Goal: Task Accomplishment & Management: Complete application form

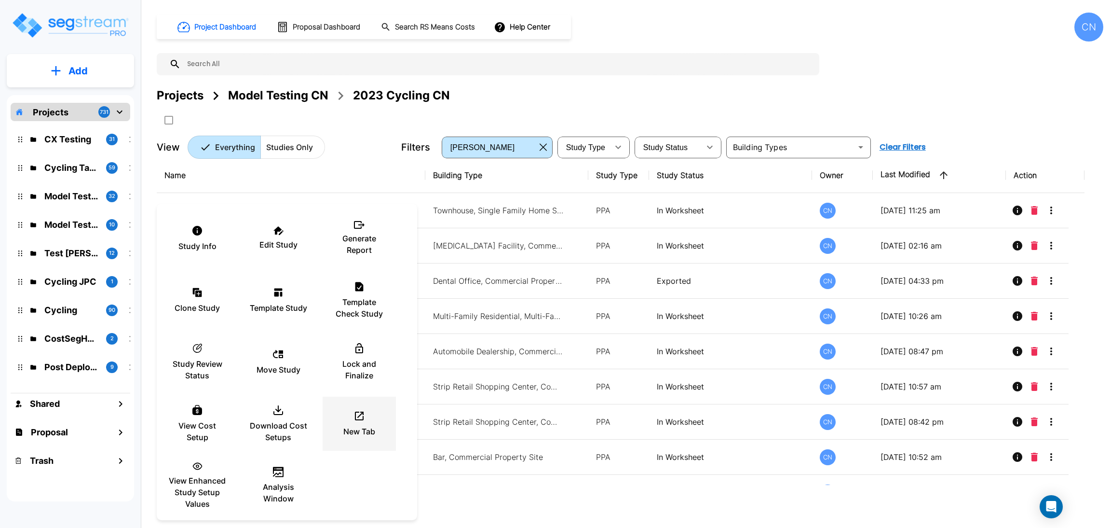
click at [359, 412] on icon at bounding box center [360, 416] width 12 height 12
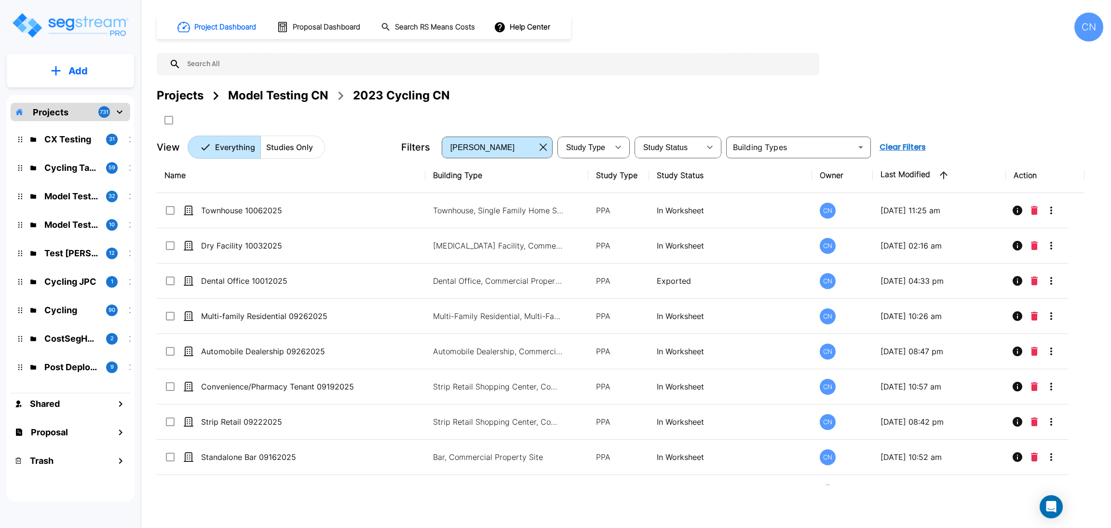
click at [710, 108] on div "Projects Model Testing CN 2023 Cycling CN" at bounding box center [630, 107] width 947 height 41
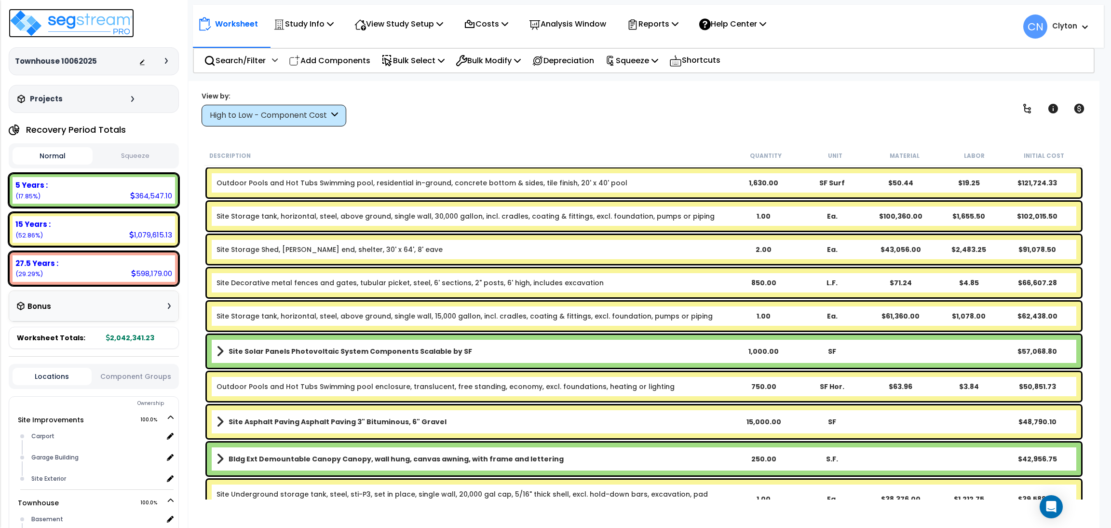
click at [104, 21] on img at bounding box center [71, 23] width 125 height 29
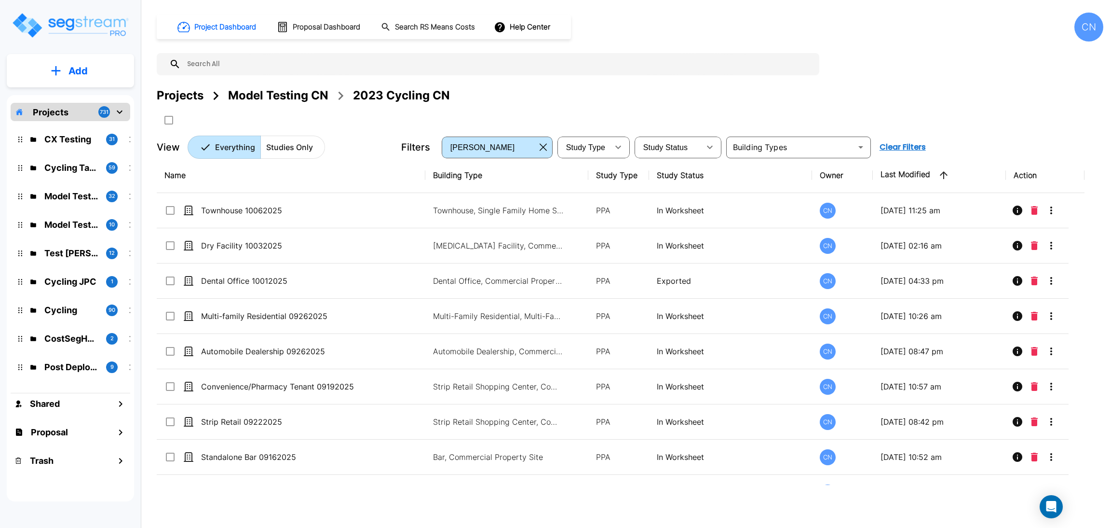
click at [66, 69] on button "Add" at bounding box center [70, 71] width 127 height 28
drag, startPoint x: 68, startPoint y: 124, endPoint x: 1109, endPoint y: 32, distance: 1044.8
click at [68, 124] on p "Add Study" at bounding box center [76, 125] width 39 height 12
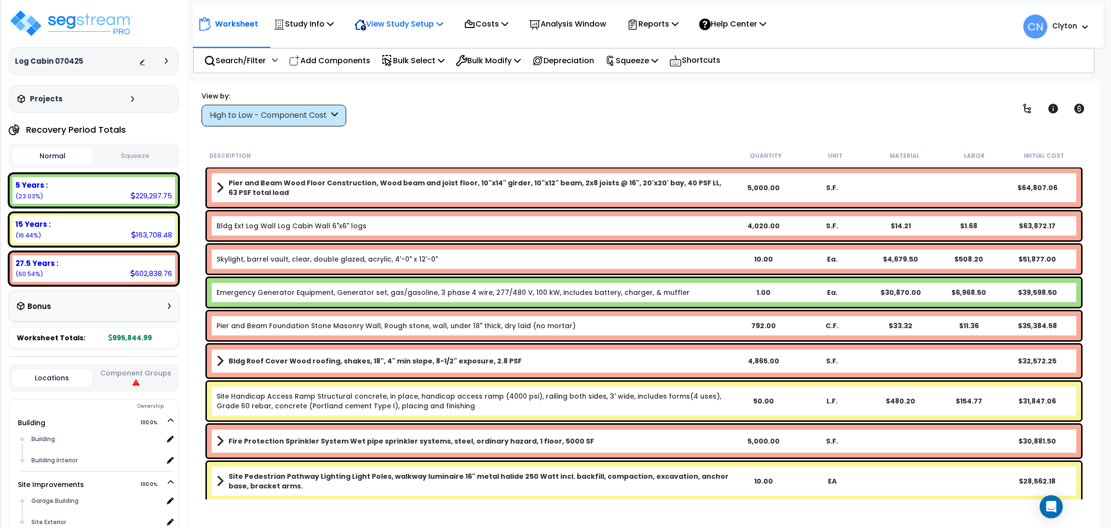
click at [384, 23] on p "View Study Setup" at bounding box center [398, 23] width 89 height 13
click at [374, 68] on link "View Questionnaire" at bounding box center [397, 65] width 95 height 19
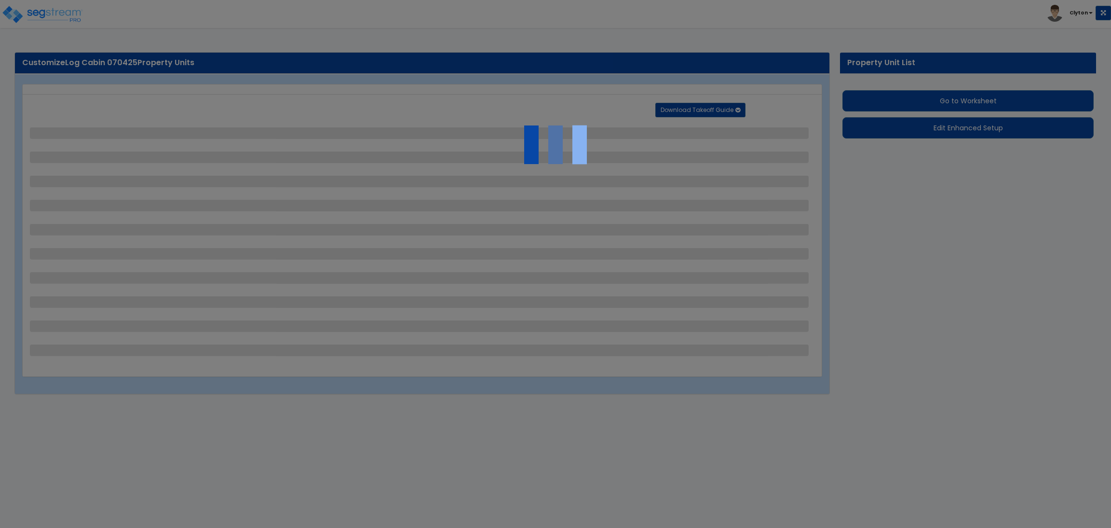
select select "2"
select select "1"
select select "2"
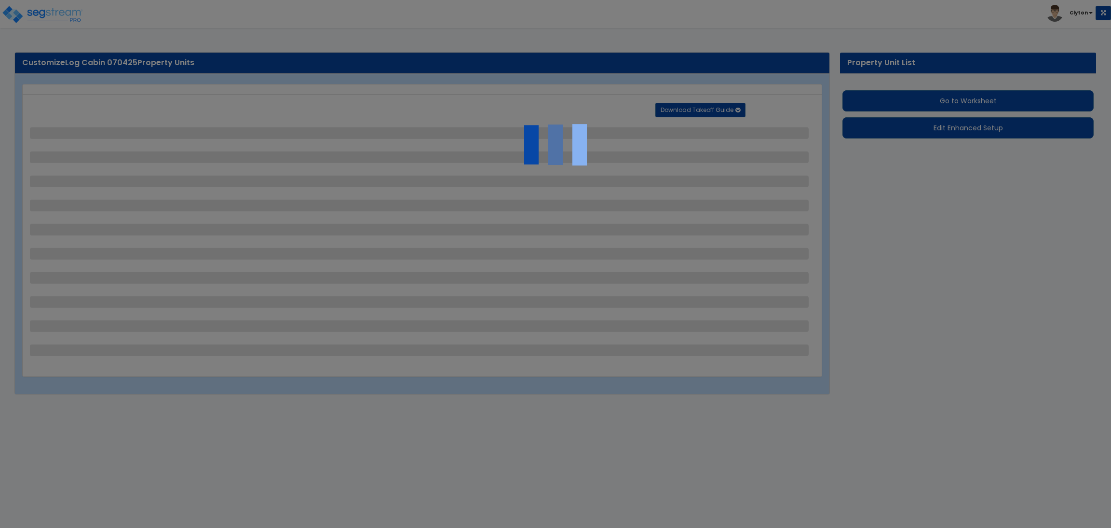
select select "1"
select select "2"
select select "1"
select select "2"
select select "1"
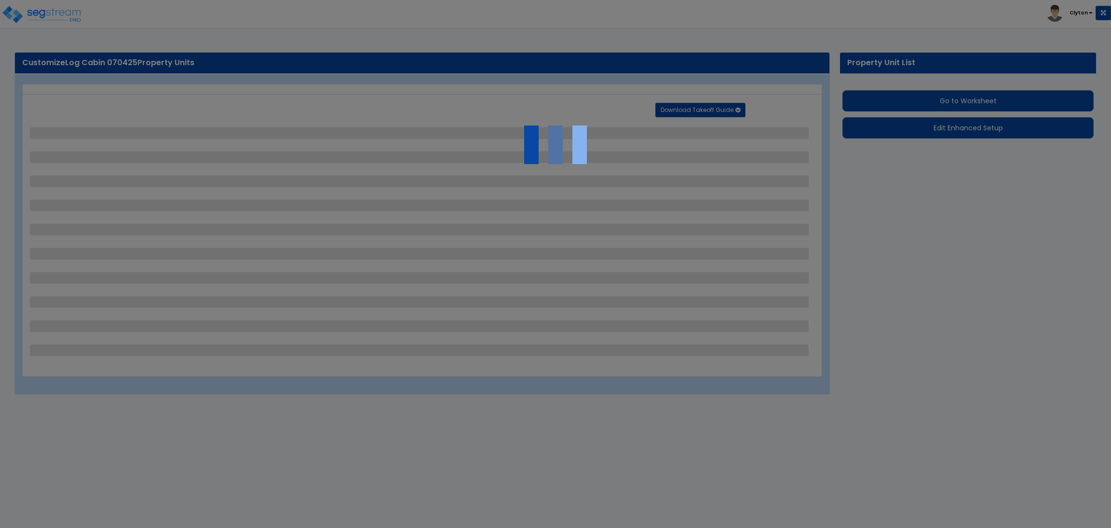
select select "1"
select select "3"
select select "7"
select select "2"
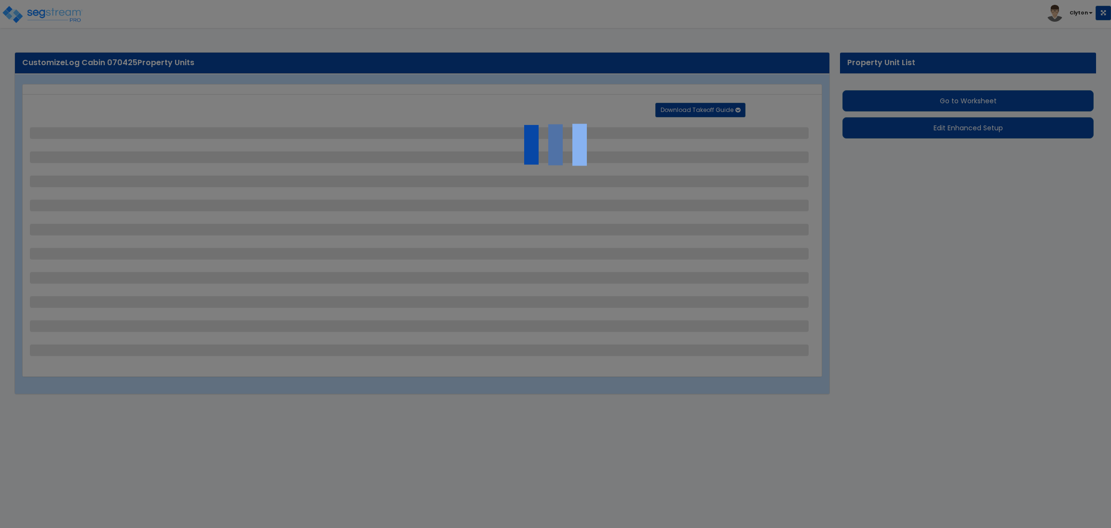
select select "1"
select select "2"
select select "3"
select select "2"
select select "1"
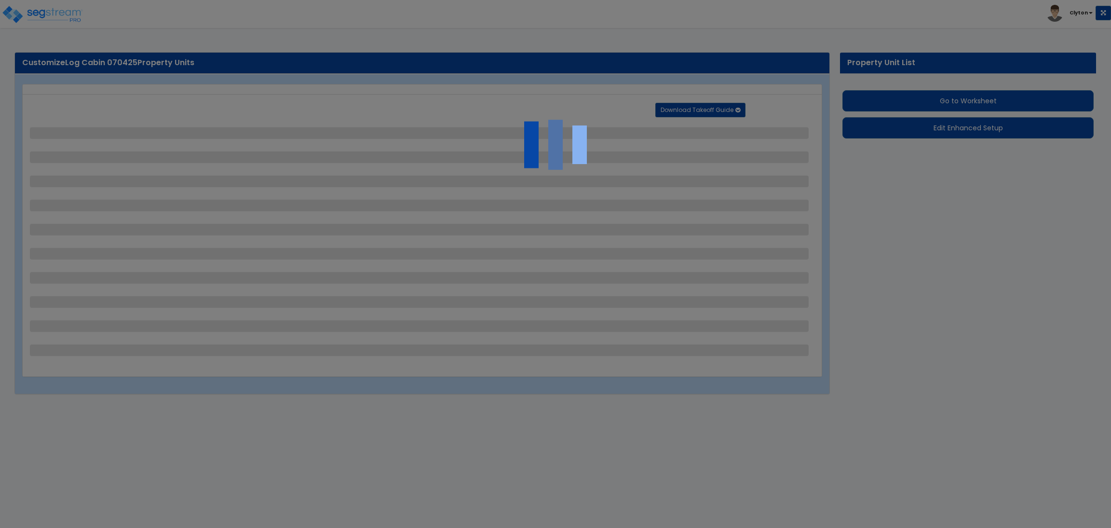
select select "1"
select select "3"
select select "1"
select select "2"
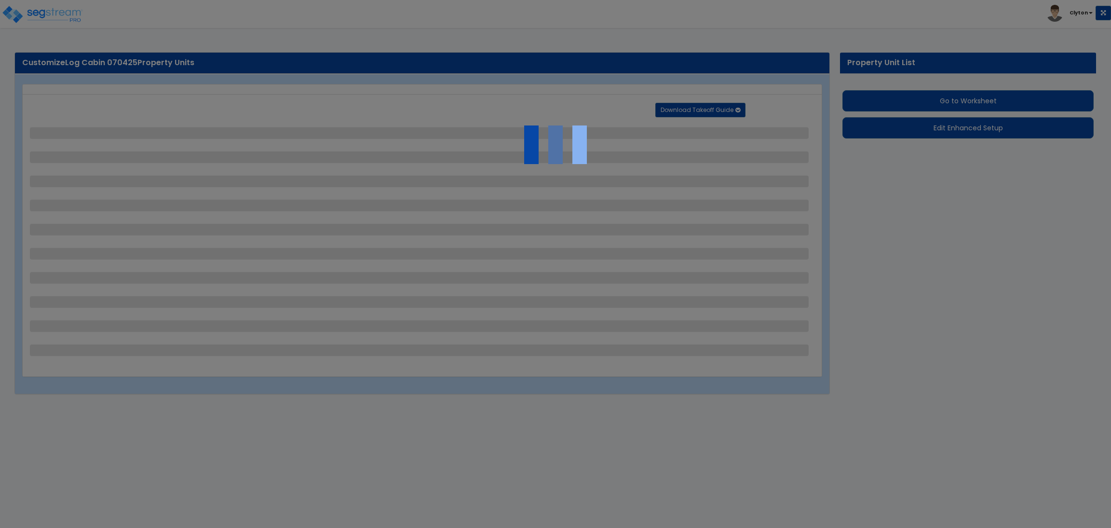
select select "1"
select select "9"
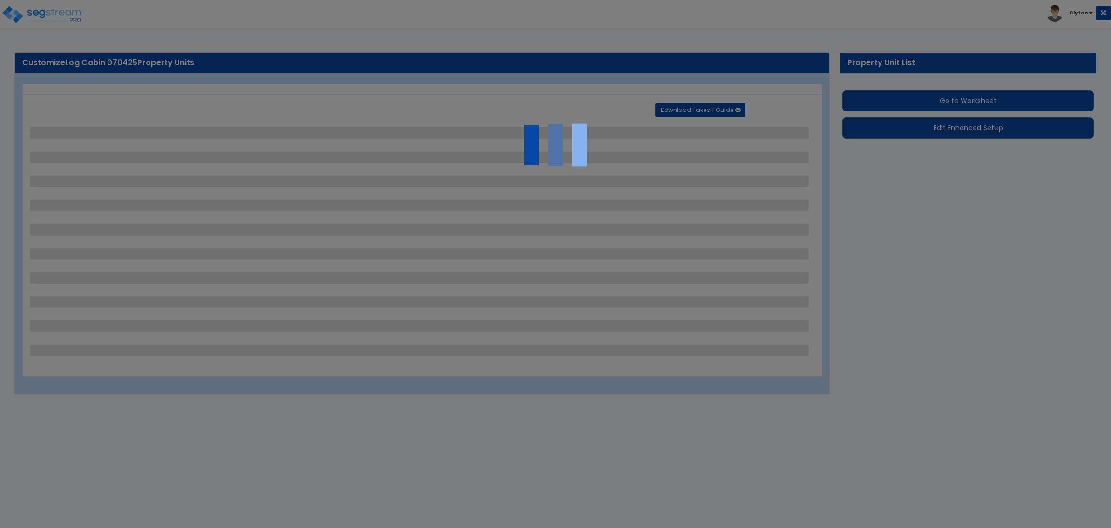
select select "1"
select select "2"
select select "1"
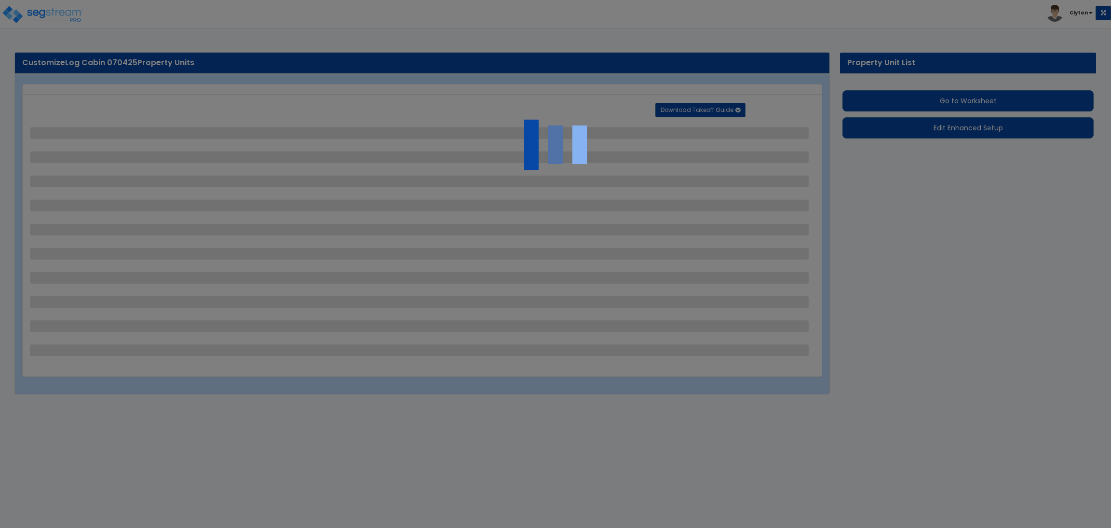
select select "1"
select select "2"
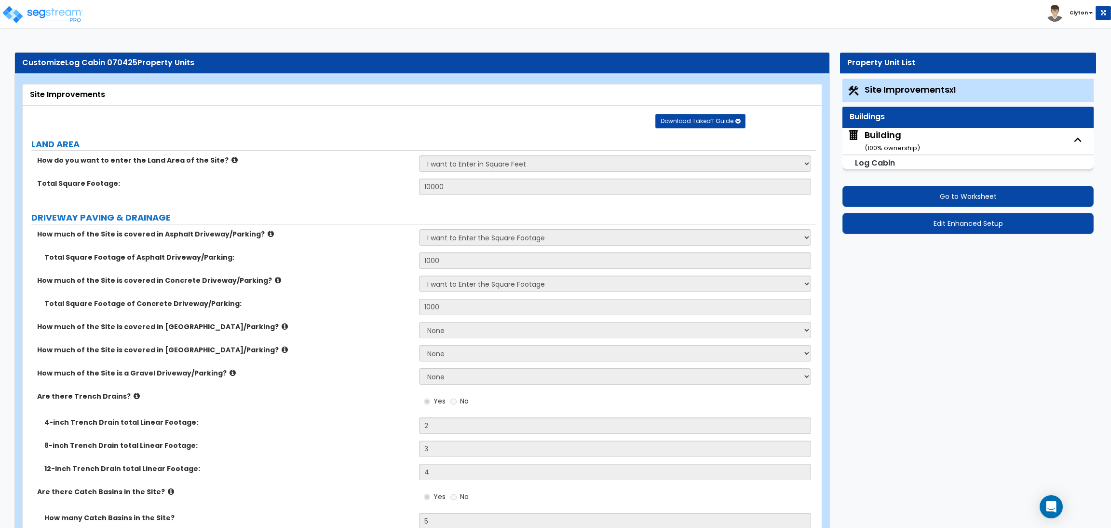
click at [889, 145] on small "( 100 % ownership)" at bounding box center [892, 147] width 55 height 9
select select "1"
select select "3"
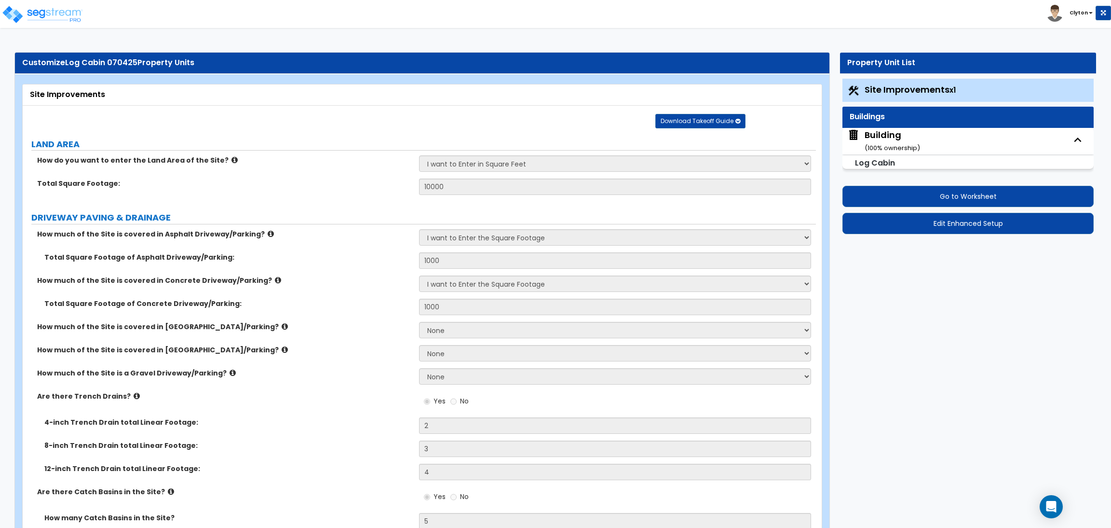
select select "3"
select select "1"
select select "3"
select select "1"
select select "2"
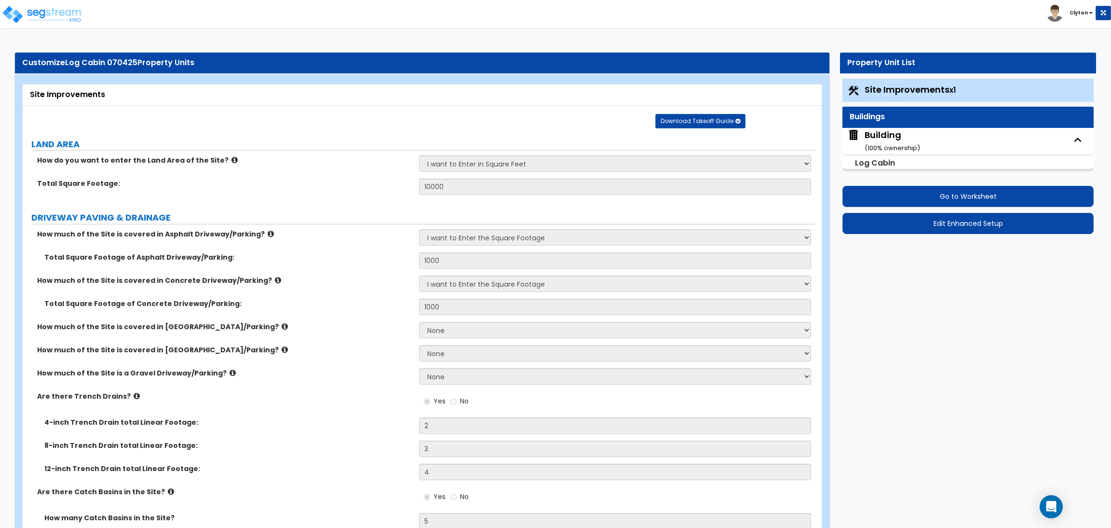
select select "2"
select select "3"
select select "2"
select select "1"
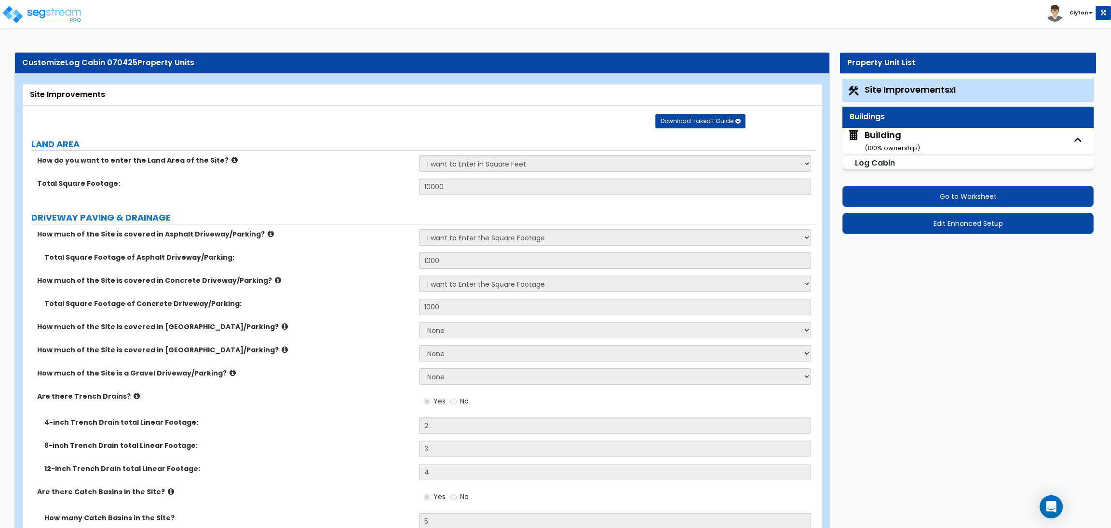
select select "3"
select select "5"
select select "1"
select select "2"
select select "5"
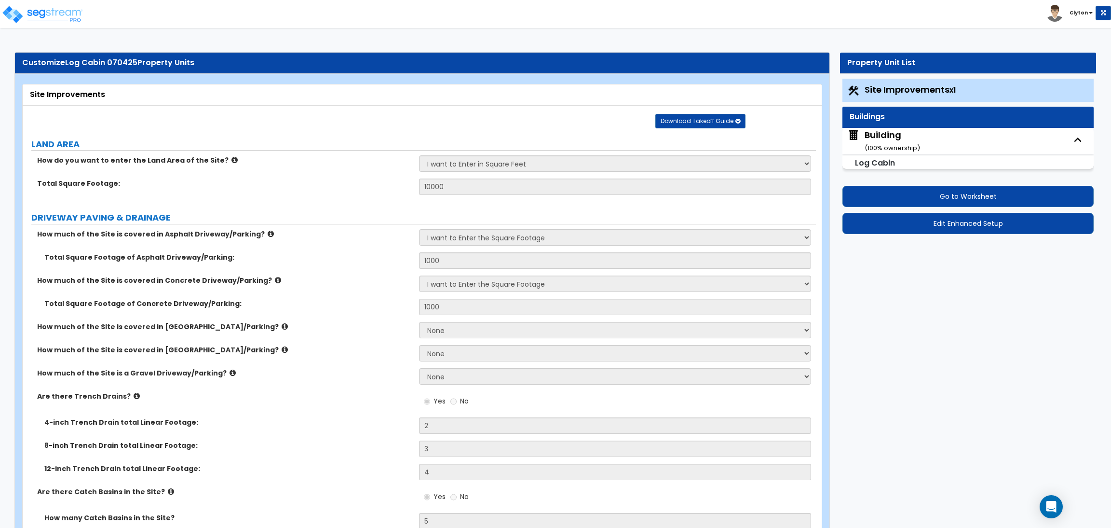
select select "1"
select select "2"
select select "4"
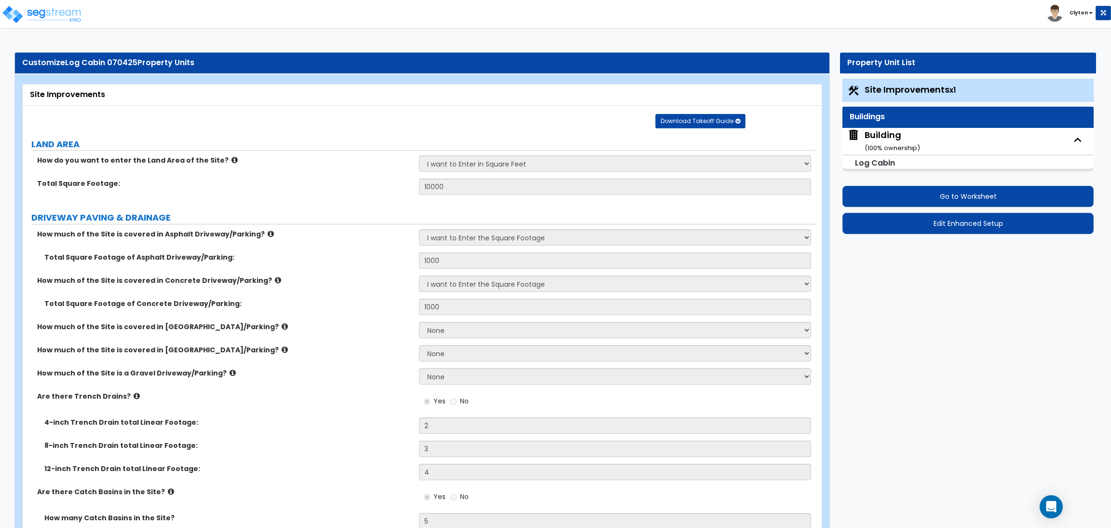
select select "7"
select select "1"
select select "3"
select select "1"
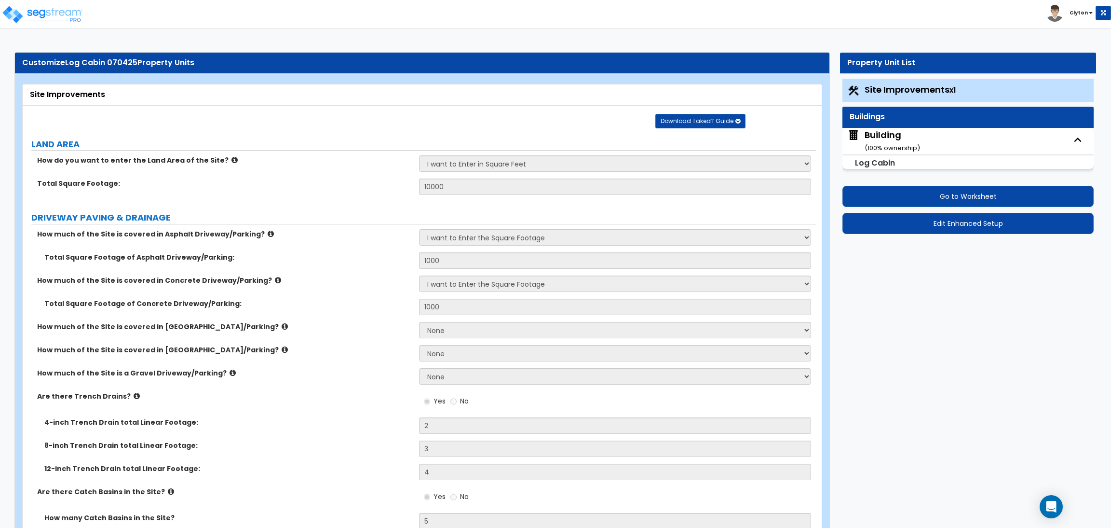
select select "3"
select select "2"
select select "1"
select select "3"
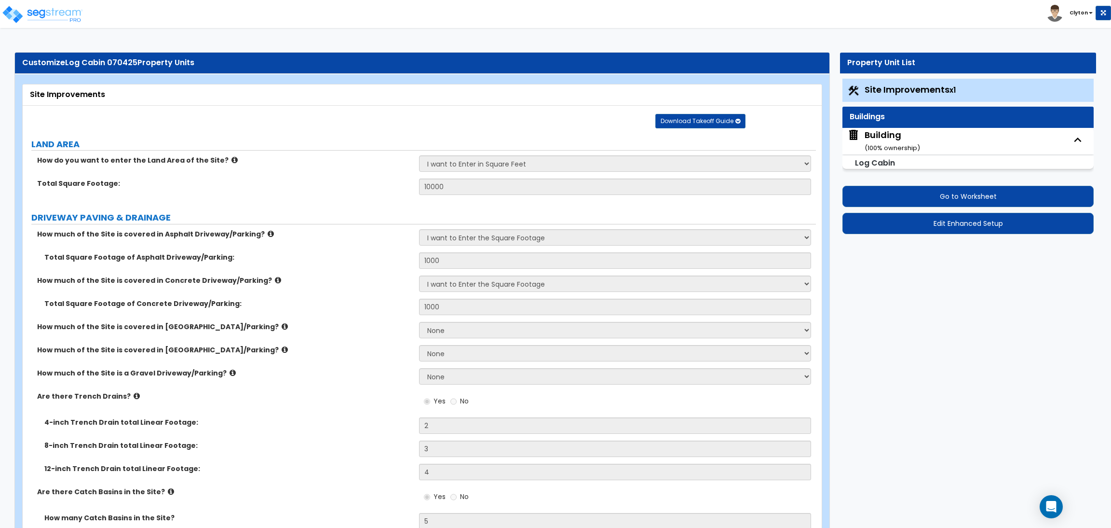
select select "4"
select select "5"
select select "1"
select select "3"
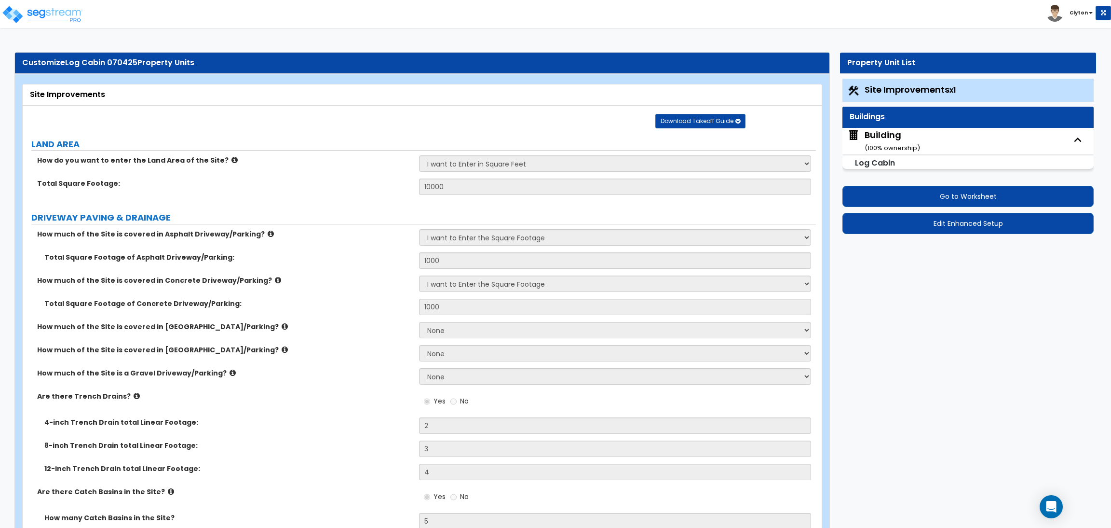
select select "2"
select select "1"
select select "2"
select select "4"
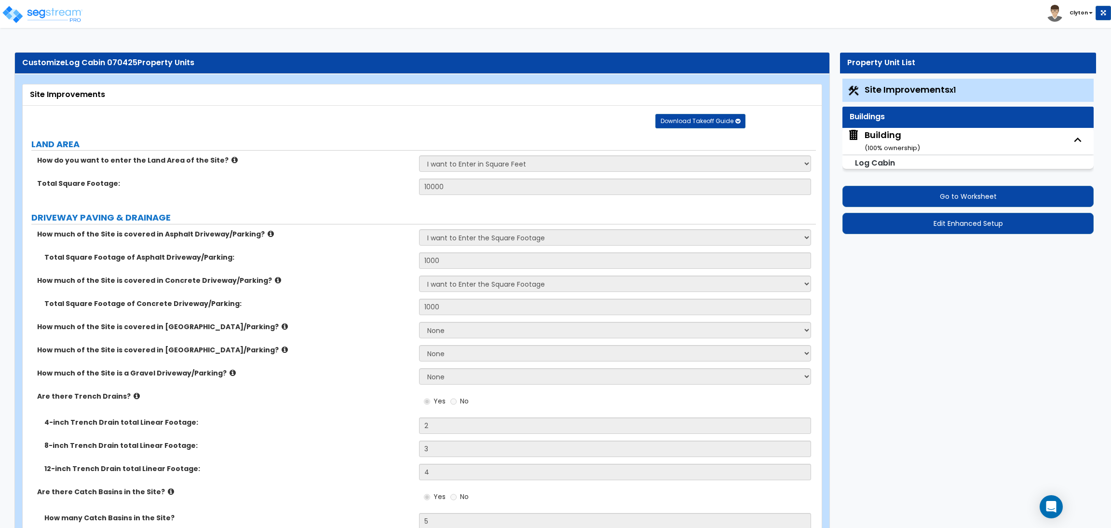
select select "1"
select select "2"
select select "1"
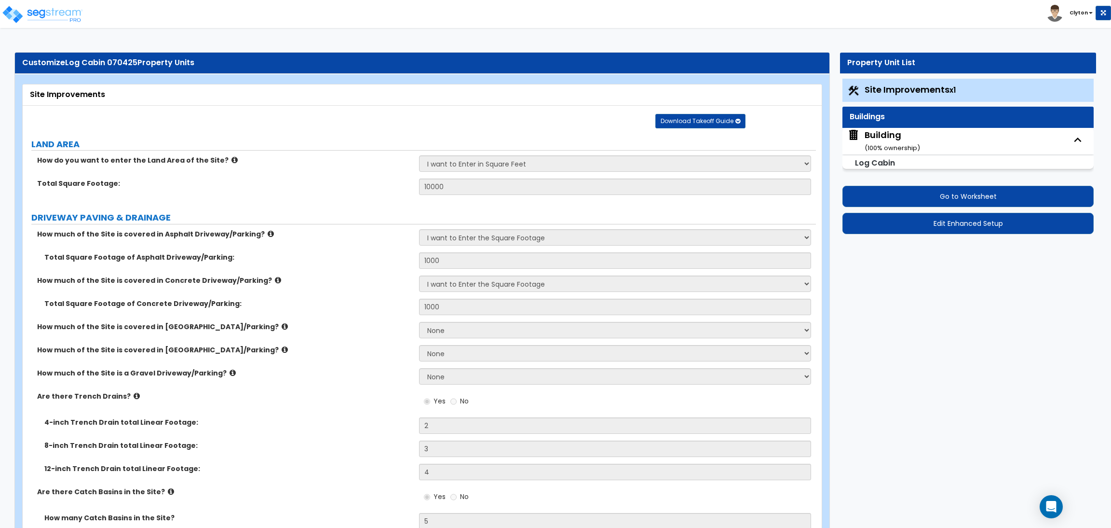
select select "2"
select select "1"
select select "4"
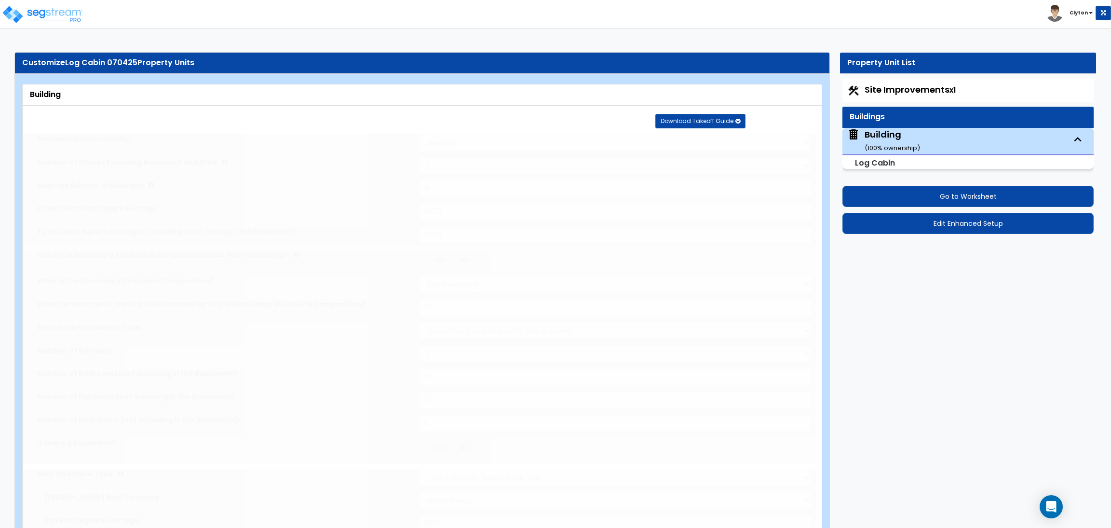
type input "3"
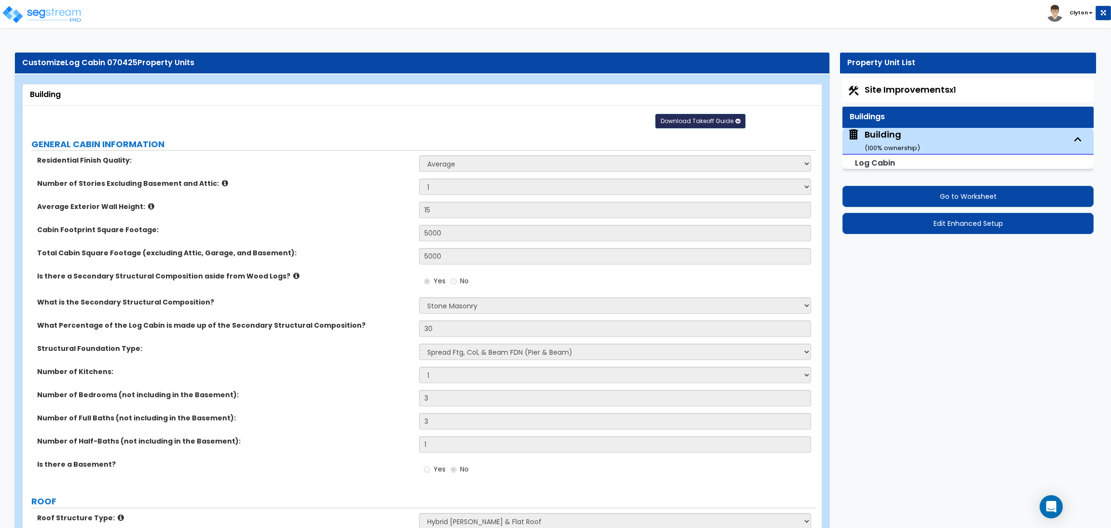
click at [689, 120] on span "Download Takeoff Guide" at bounding box center [697, 121] width 73 height 8
click at [669, 173] on link "Download for the complete study (.xlsx)" at bounding box center [701, 167] width 130 height 23
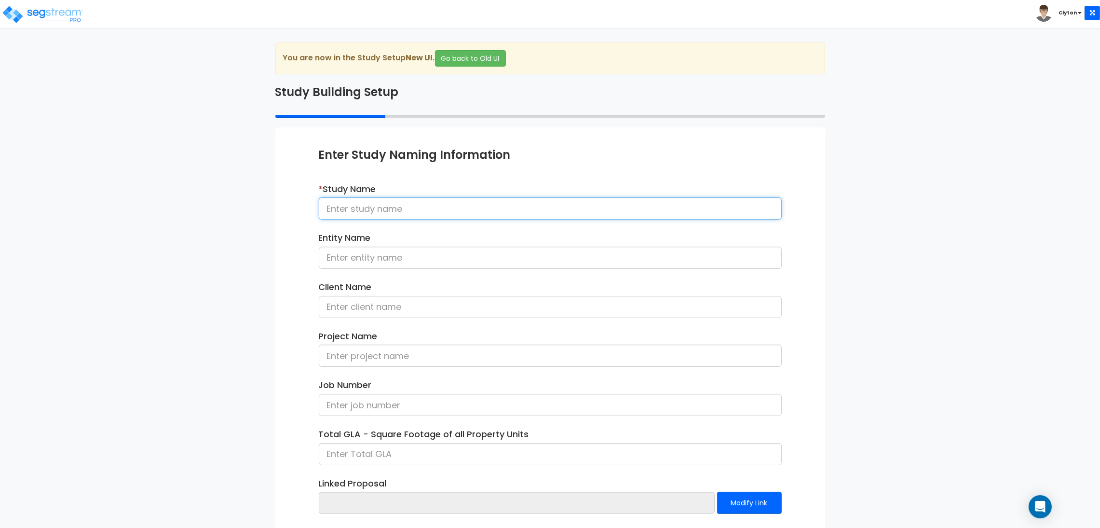
click at [468, 211] on input at bounding box center [550, 208] width 463 height 22
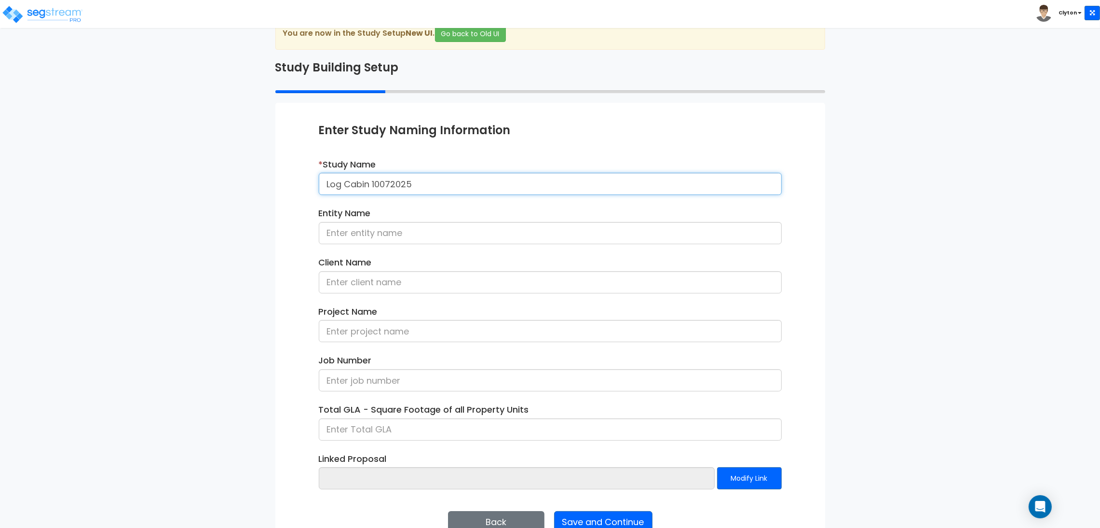
scroll to position [50, 0]
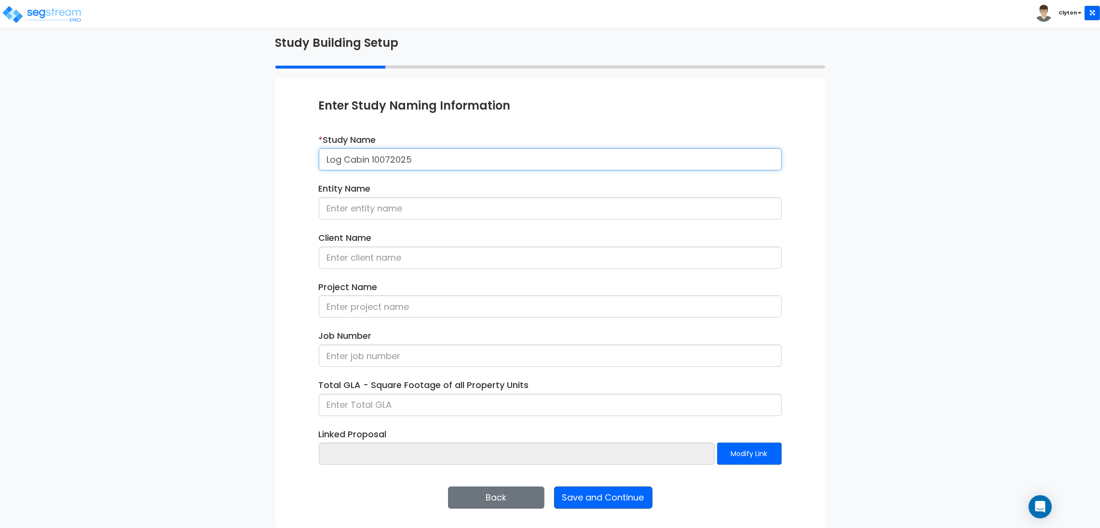
type input "Log Cabin 10072025"
click at [639, 497] on button "Save and Continue" at bounding box center [603, 497] width 98 height 22
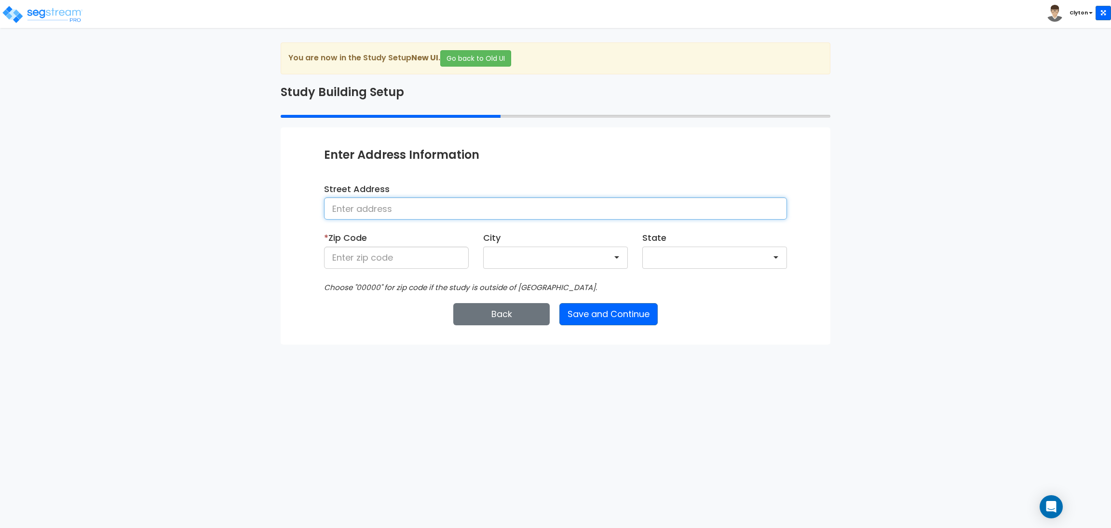
click at [461, 213] on input at bounding box center [555, 208] width 463 height 22
type input "[GEOGRAPHIC_DATA]"
type input "80206"
click at [598, 308] on button "Save and Continue" at bounding box center [608, 314] width 98 height 22
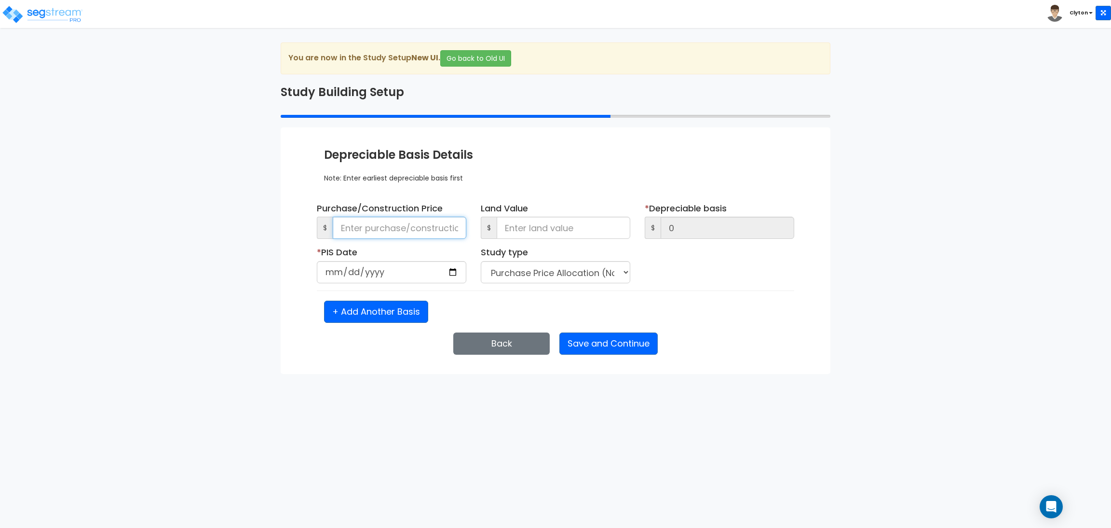
click at [408, 232] on input at bounding box center [400, 228] width 134 height 22
type input "15"
type input "150"
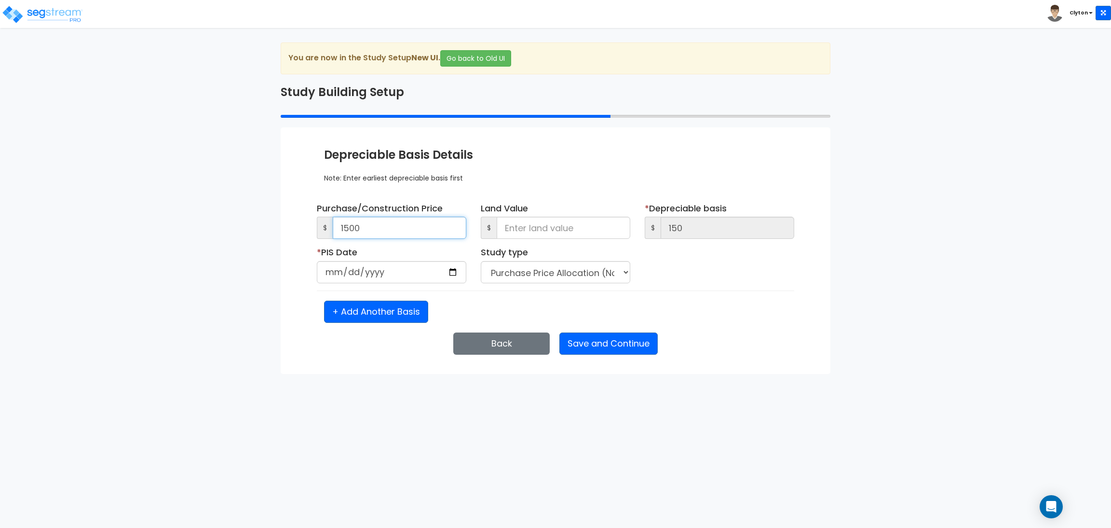
type input "1,500"
type input "15,000"
type input "150,000"
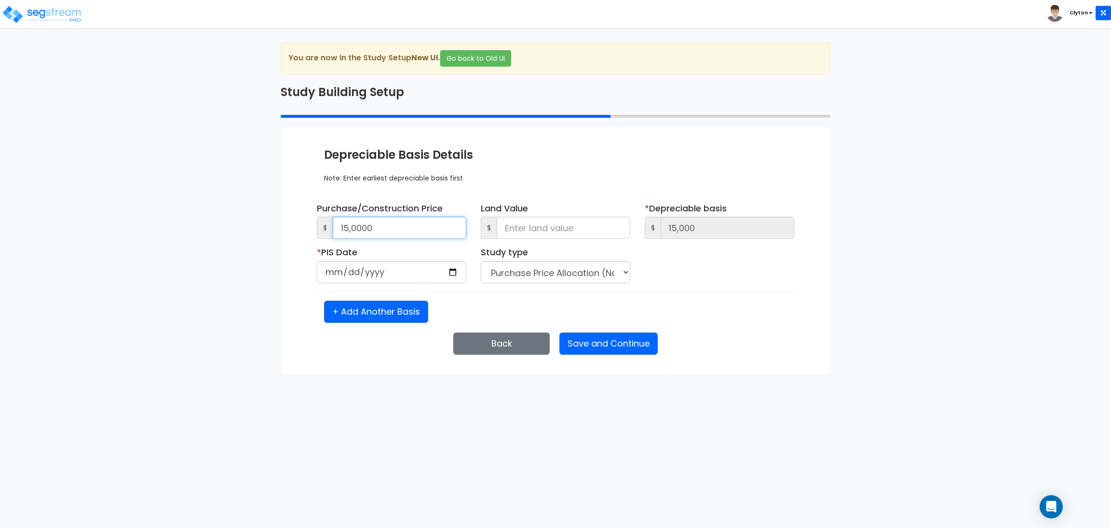
type input "150,000"
type input "1,500,000"
click at [448, 272] on input "date" at bounding box center [392, 272] width 150 height 22
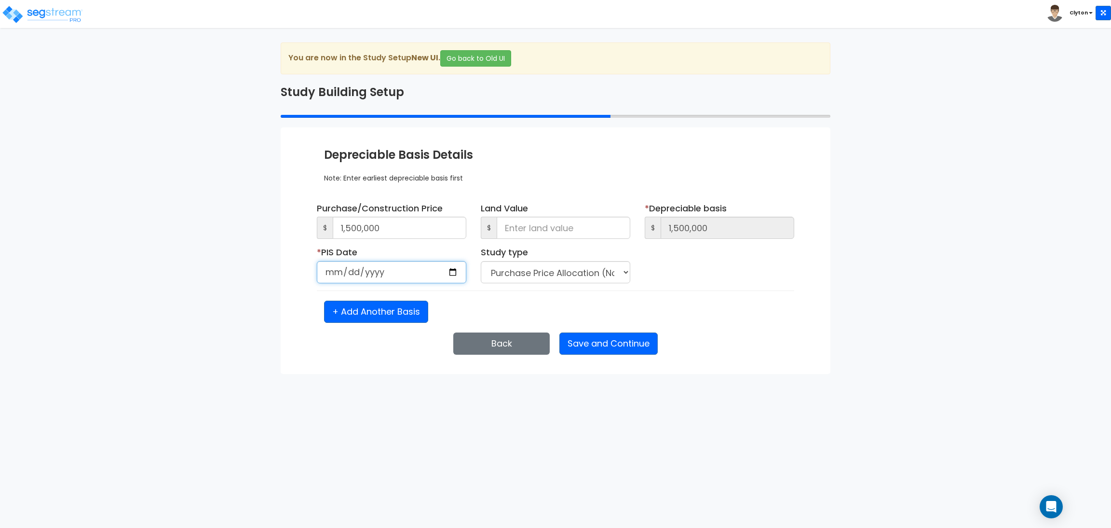
type input "[DATE]"
click at [619, 275] on input "date" at bounding box center [556, 272] width 150 height 22
type input "[DATE]"
click at [615, 308] on div "+ Add Another Basis" at bounding box center [555, 311] width 477 height 22
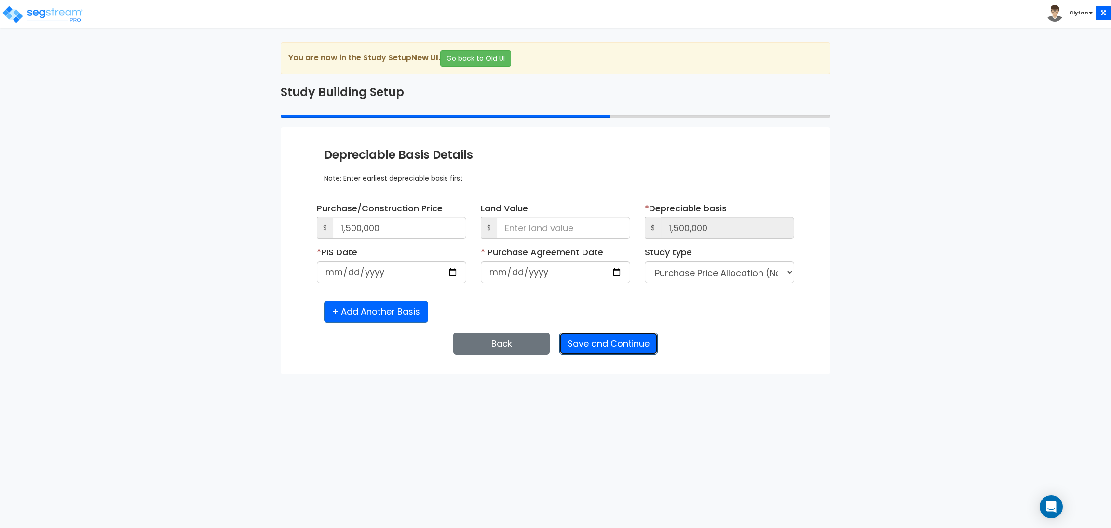
click at [588, 337] on button "Save and Continue" at bounding box center [608, 343] width 98 height 22
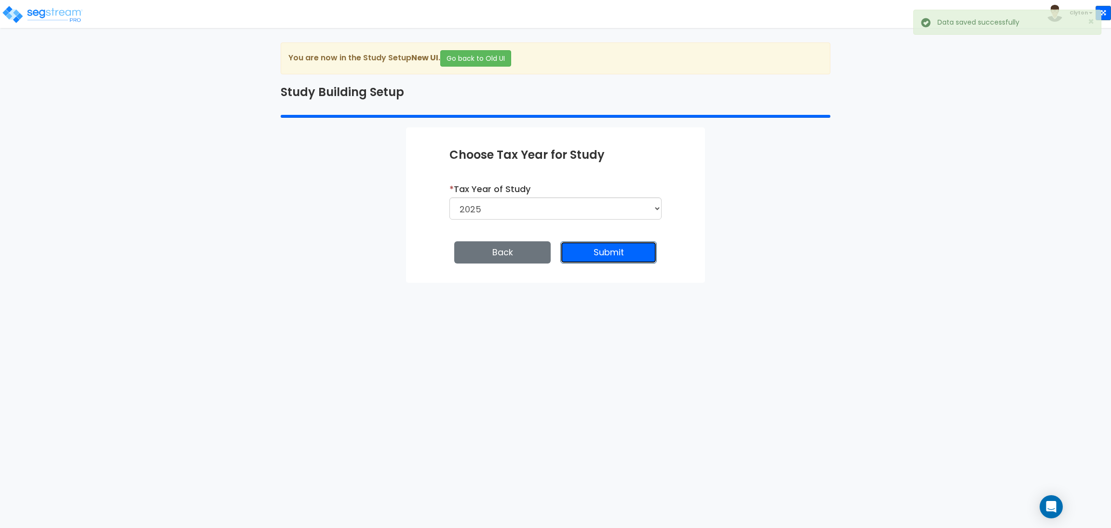
click at [591, 249] on button "Submit" at bounding box center [608, 252] width 96 height 22
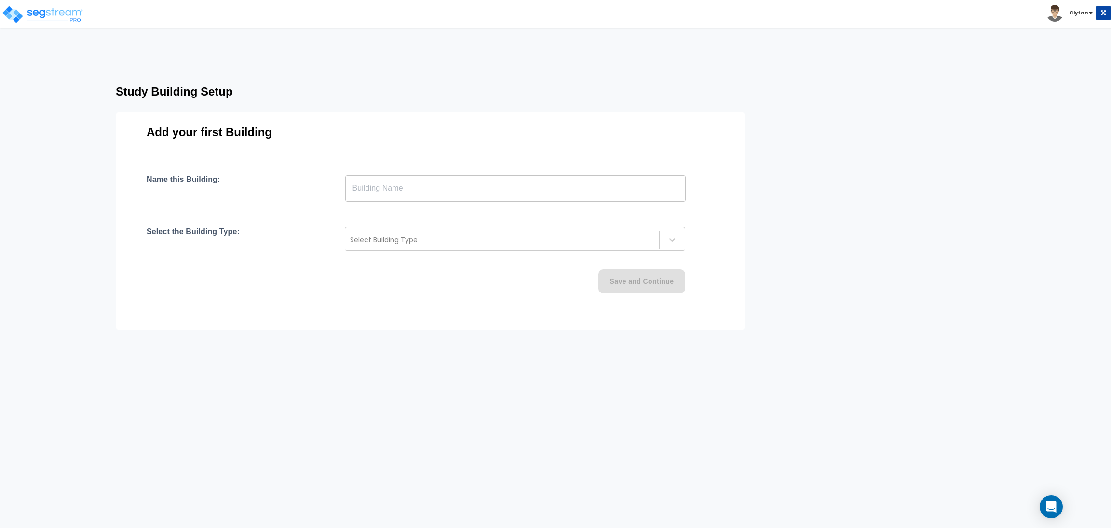
click at [435, 193] on input "text" at bounding box center [515, 188] width 340 height 27
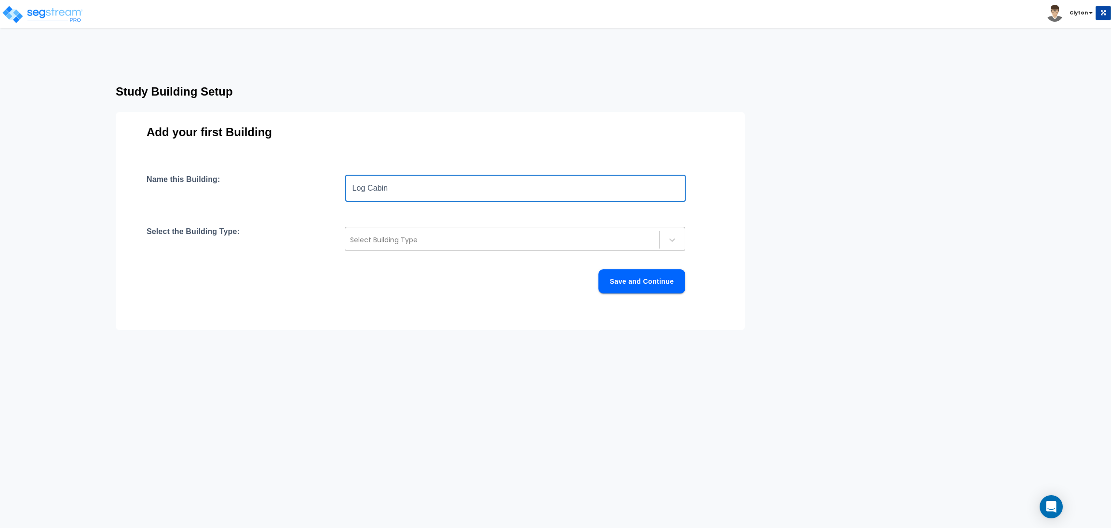
type input "Log Cabin"
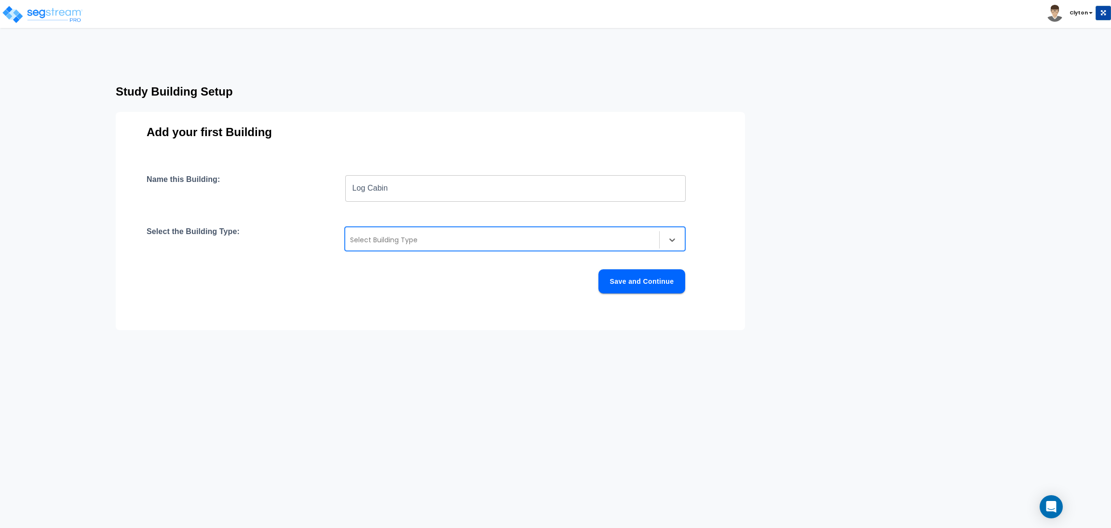
click at [380, 241] on div at bounding box center [502, 240] width 304 height 12
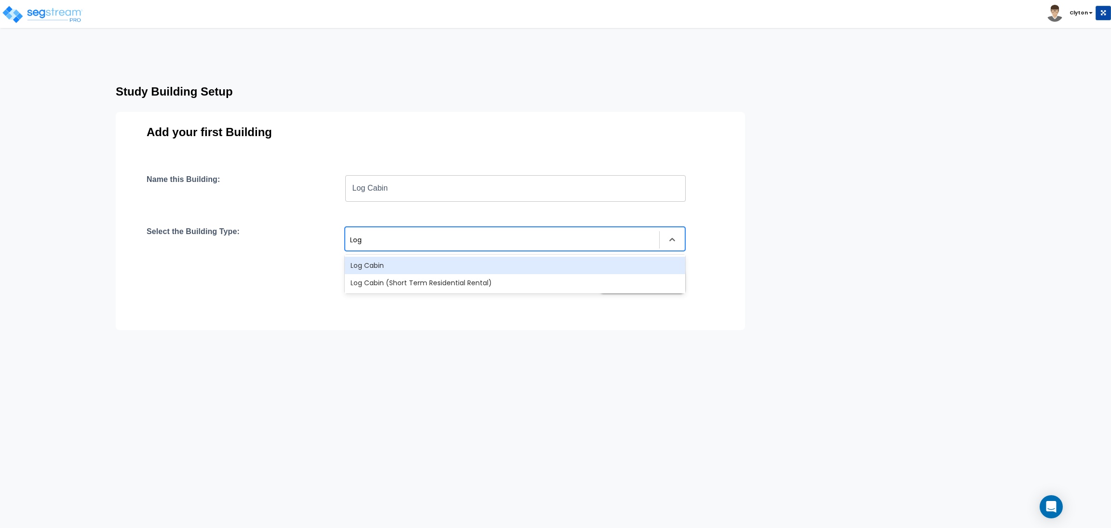
type input "Log"
click at [398, 264] on div "Log Cabin" at bounding box center [515, 265] width 340 height 17
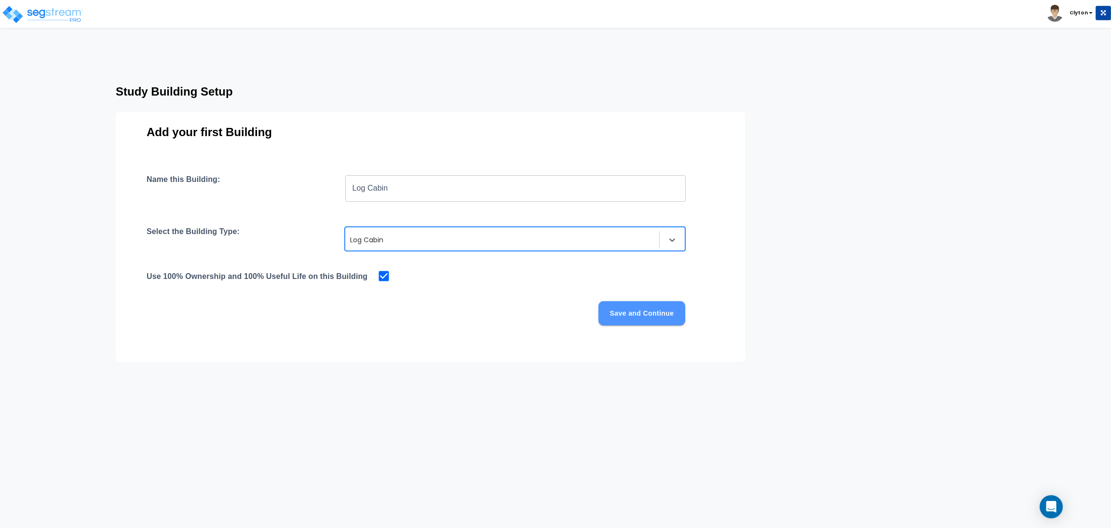
click at [621, 302] on button "Save and Continue" at bounding box center [641, 313] width 87 height 24
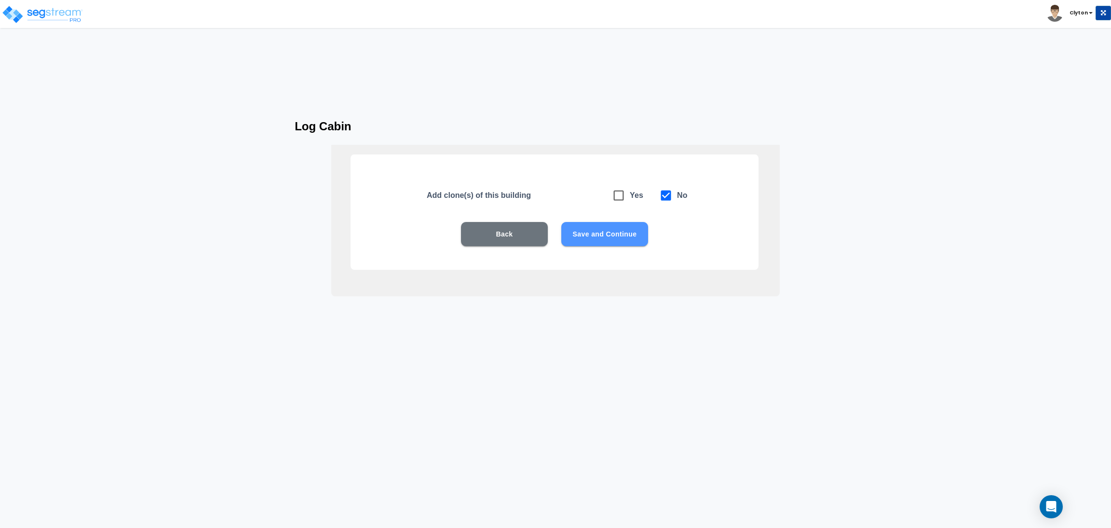
click at [627, 232] on button "Save and Continue" at bounding box center [604, 234] width 87 height 24
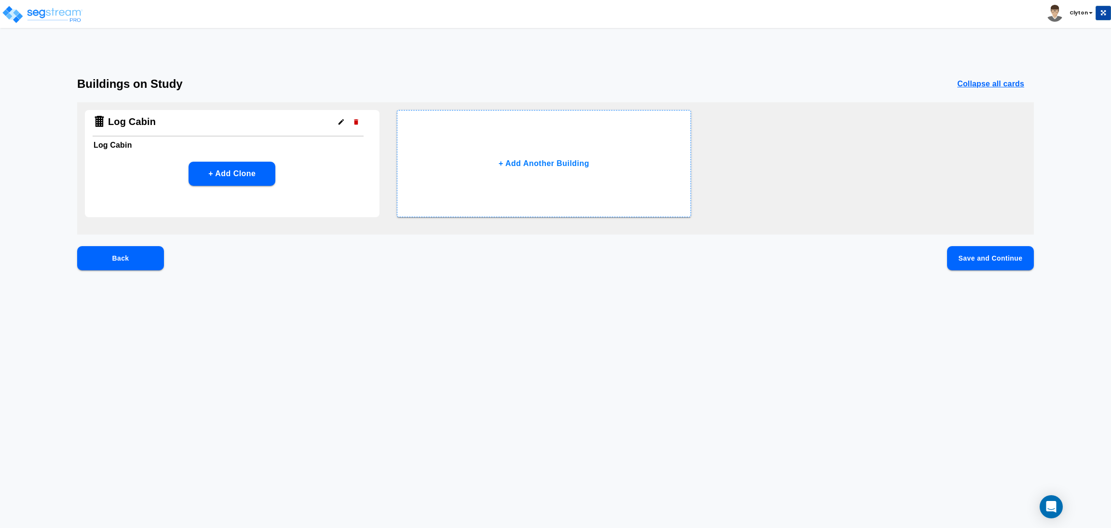
click at [966, 250] on button "Save and Continue" at bounding box center [990, 258] width 87 height 24
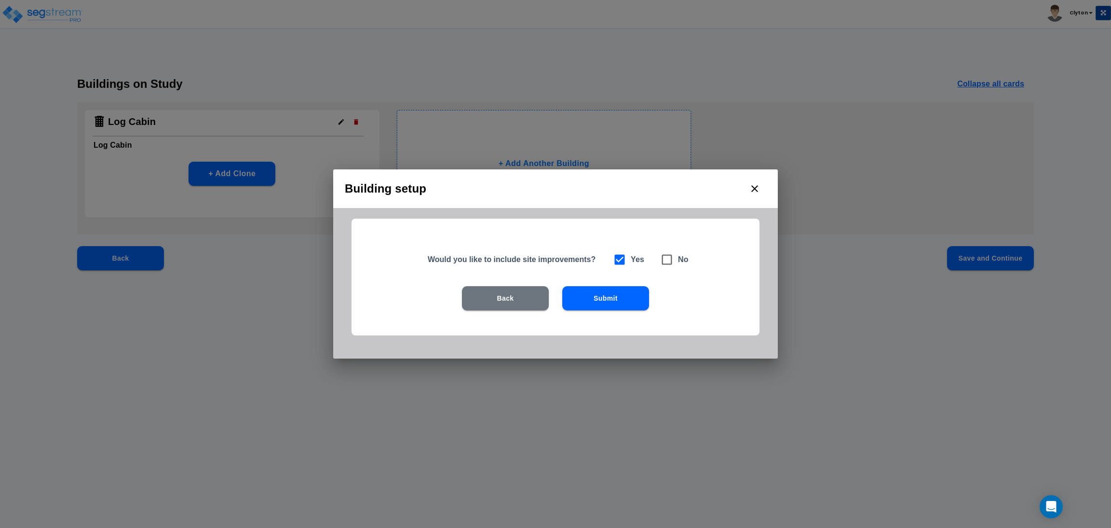
click at [628, 301] on button "Submit" at bounding box center [605, 298] width 87 height 24
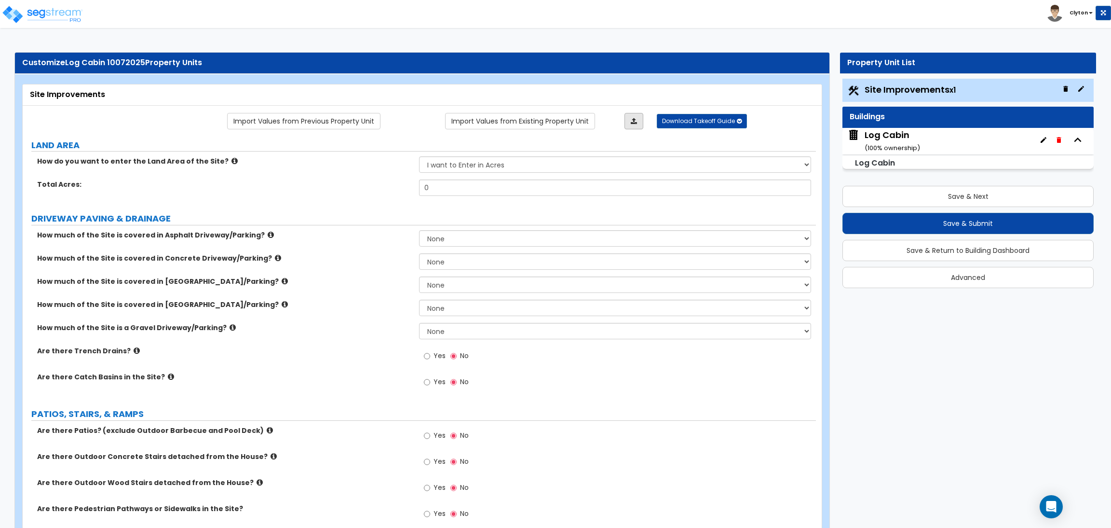
click at [627, 120] on link at bounding box center [634, 121] width 19 height 16
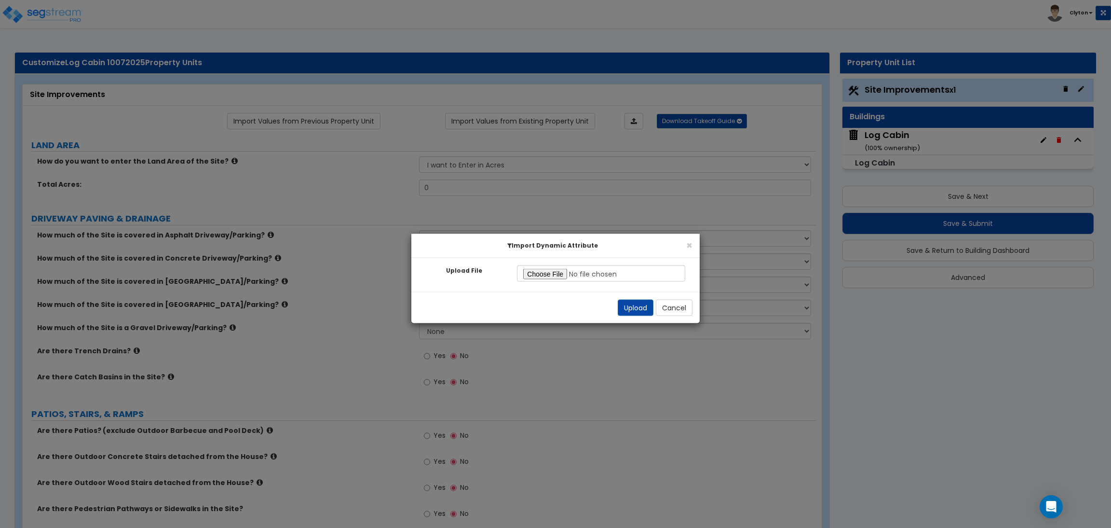
type input "C:\fakepath\Site Improvement Res.xlsx"
click at [622, 308] on button "Upload" at bounding box center [636, 307] width 36 height 16
select select "2"
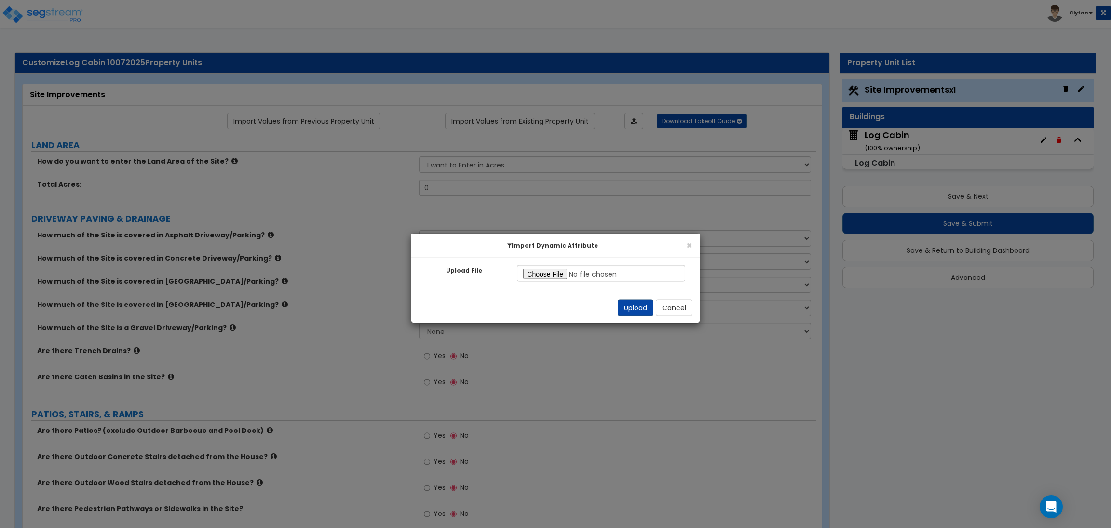
select select "2"
radio input "true"
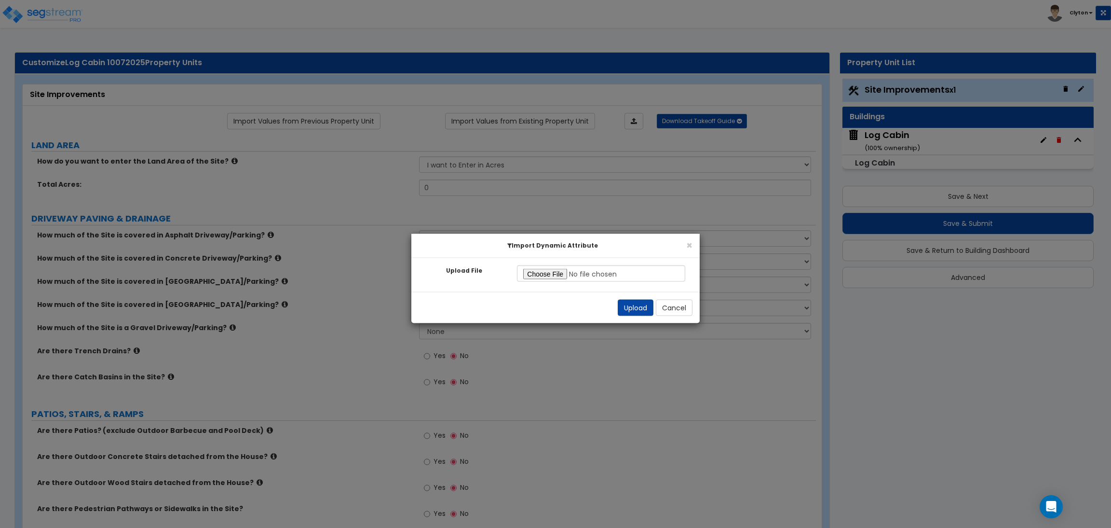
radio input "true"
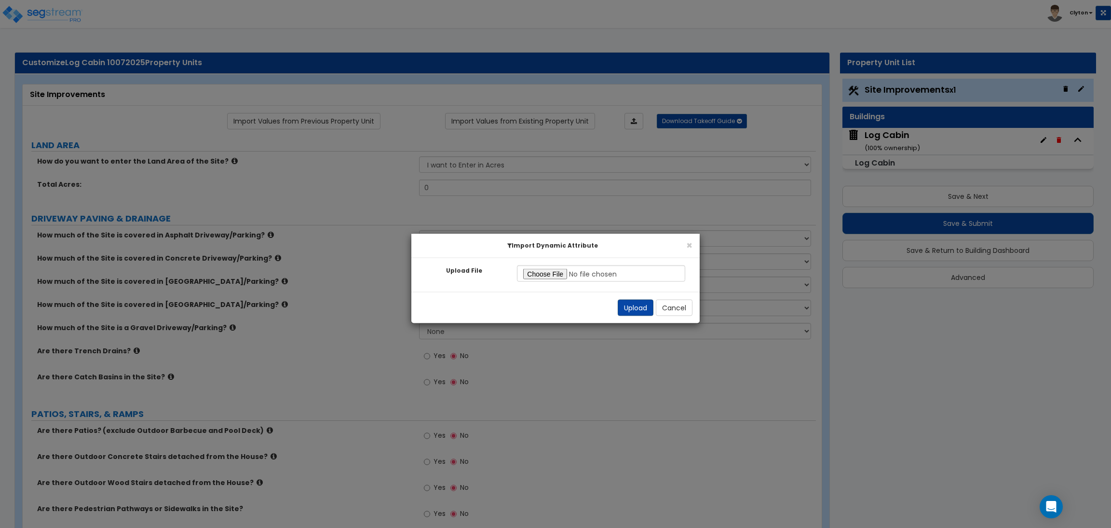
select select "2"
radio input "true"
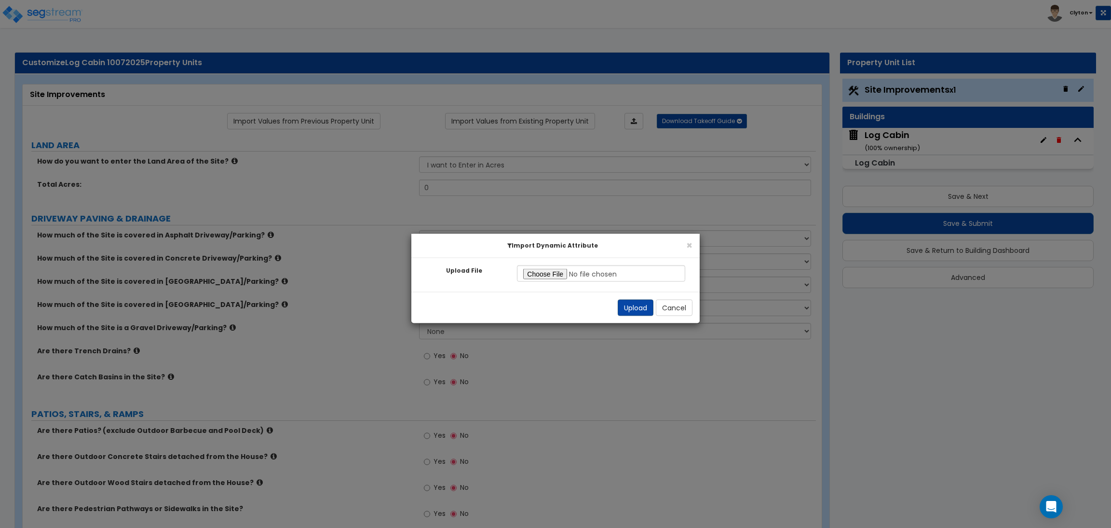
radio input "true"
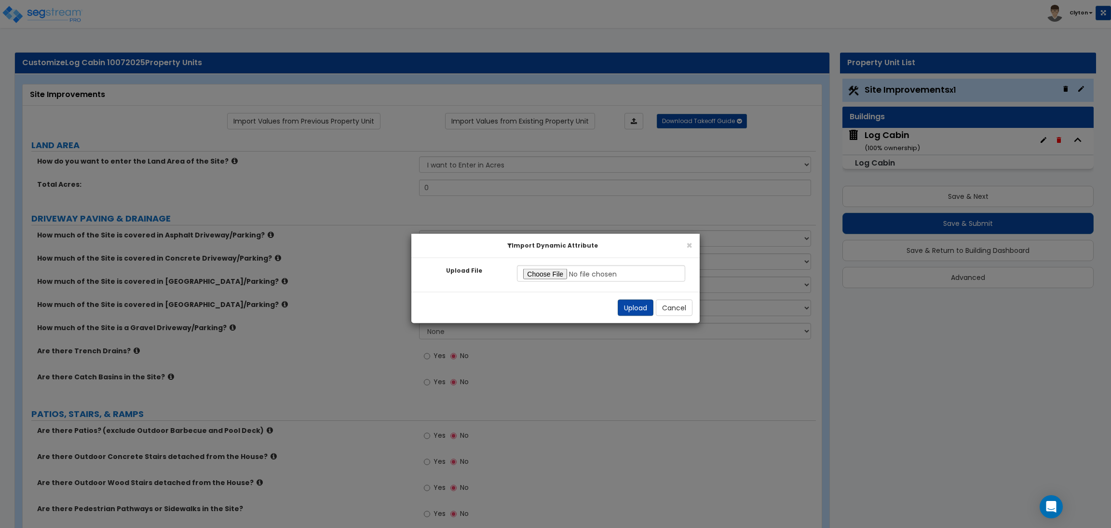
radio input "true"
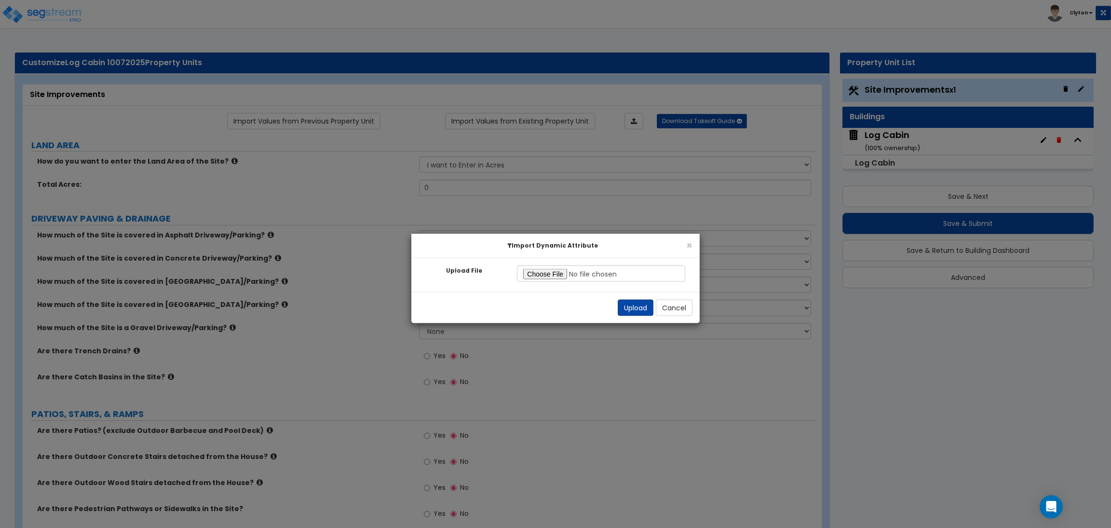
radio input "true"
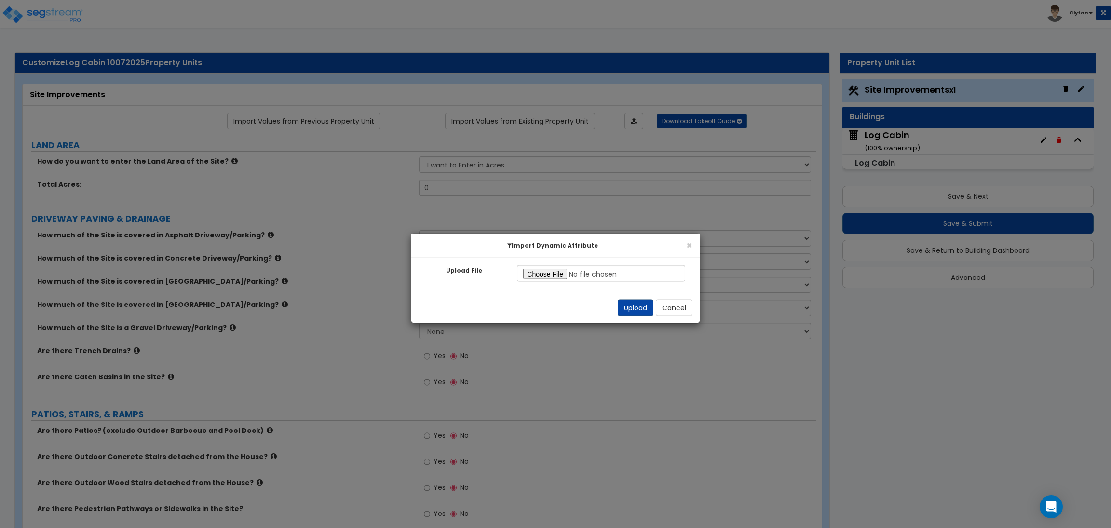
radio input "true"
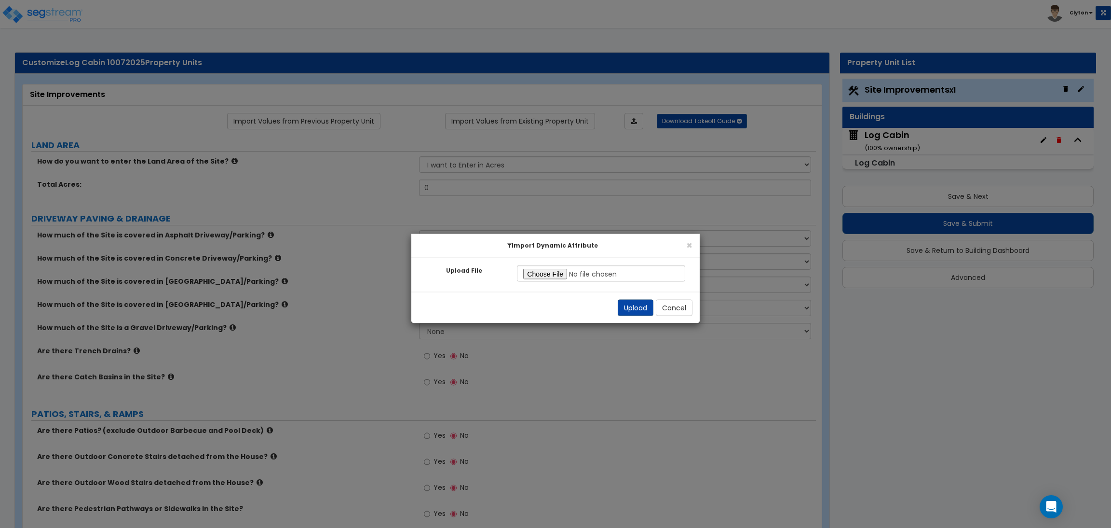
radio input "true"
select select "0"
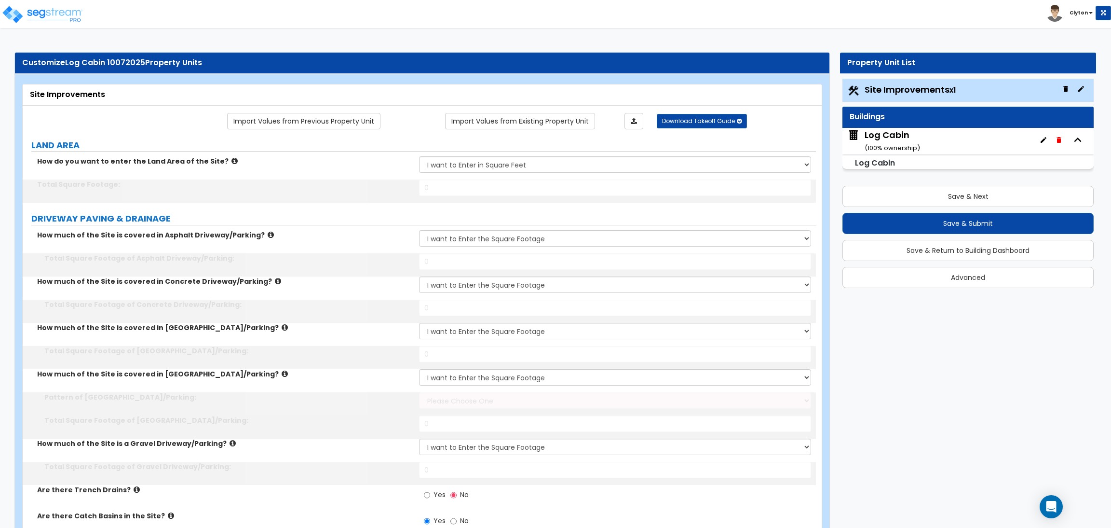
type input "100000"
type input "15000"
type input "5000"
type input "1200"
select select "1"
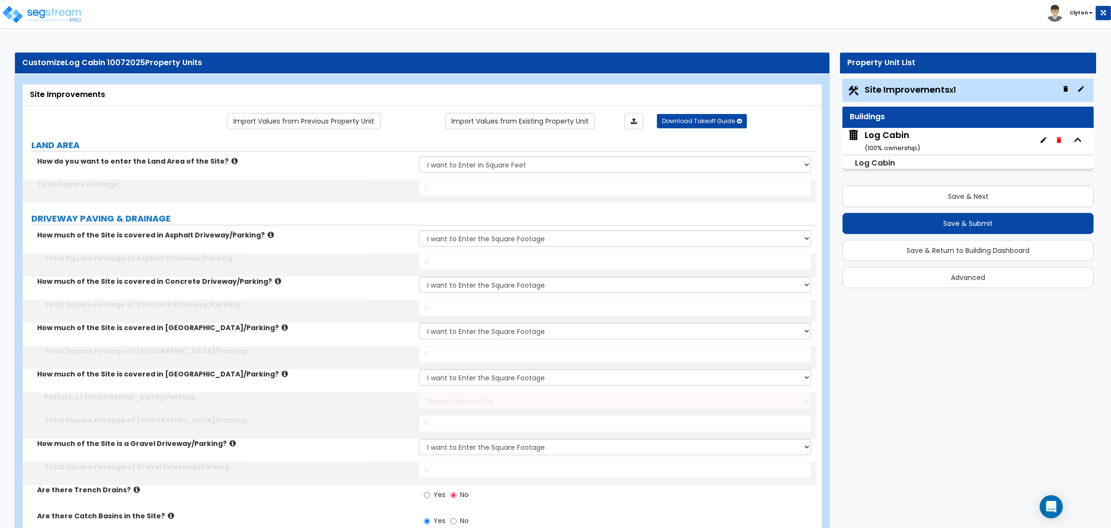
type input "1300"
type input "1000"
type input "4"
select select "3"
type input "400"
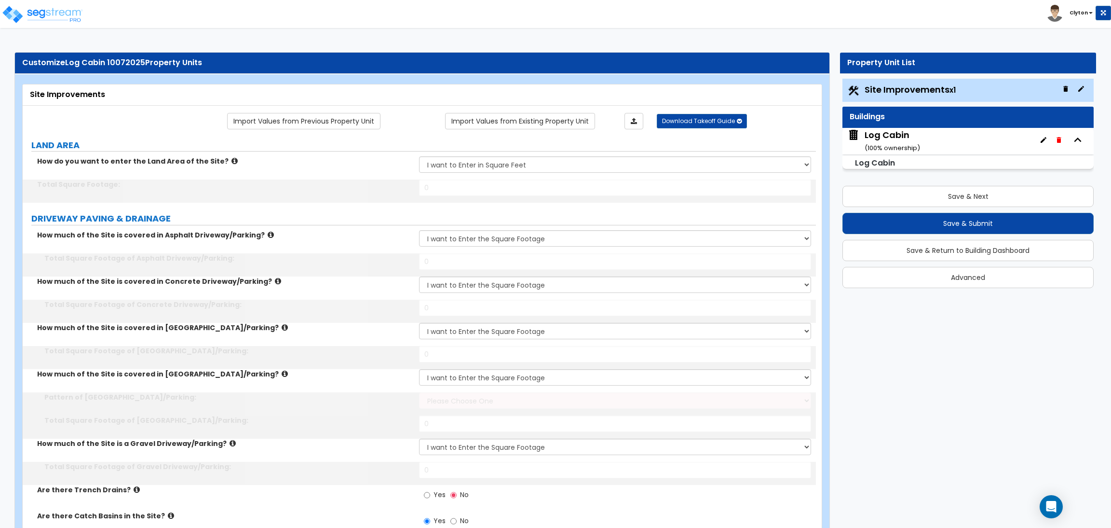
select select "1"
type input "5"
type input "10"
radio input "true"
select select "1"
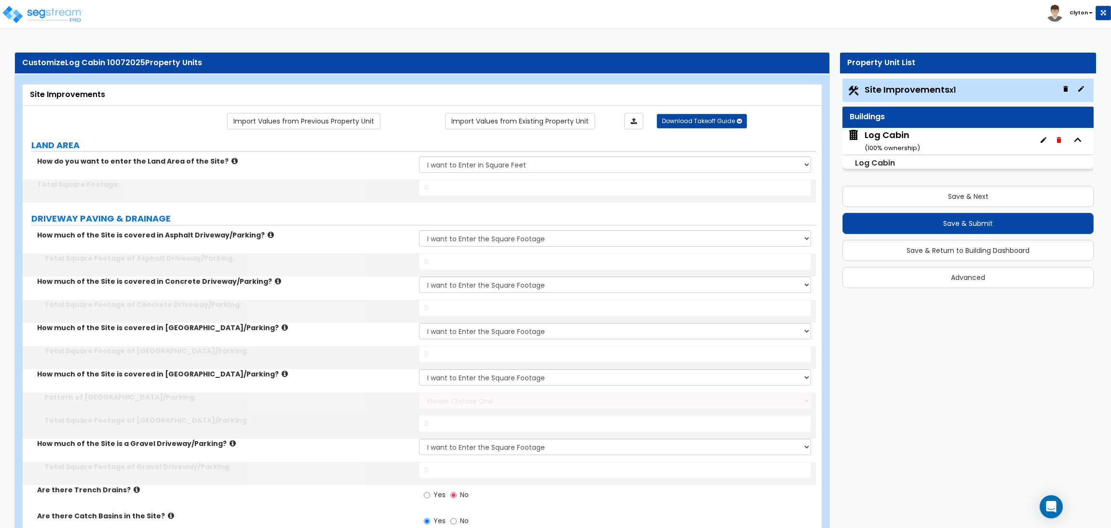
type input "6"
type input "12"
radio input "true"
select select "2"
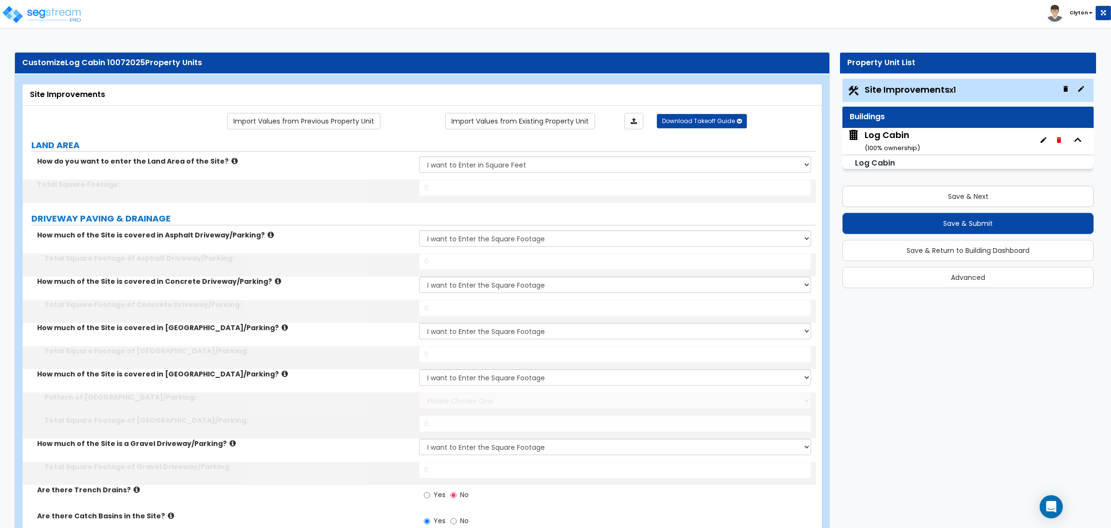
type input "25"
select select "2"
type input "16"
type input "15"
select select "2"
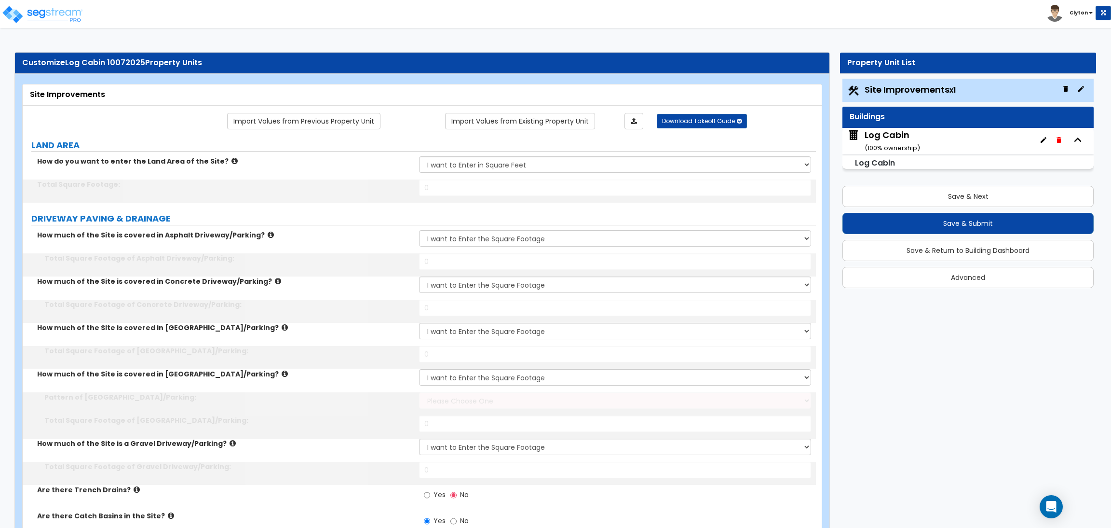
radio input "true"
select select "2"
select select "1"
radio input "true"
type input "1400"
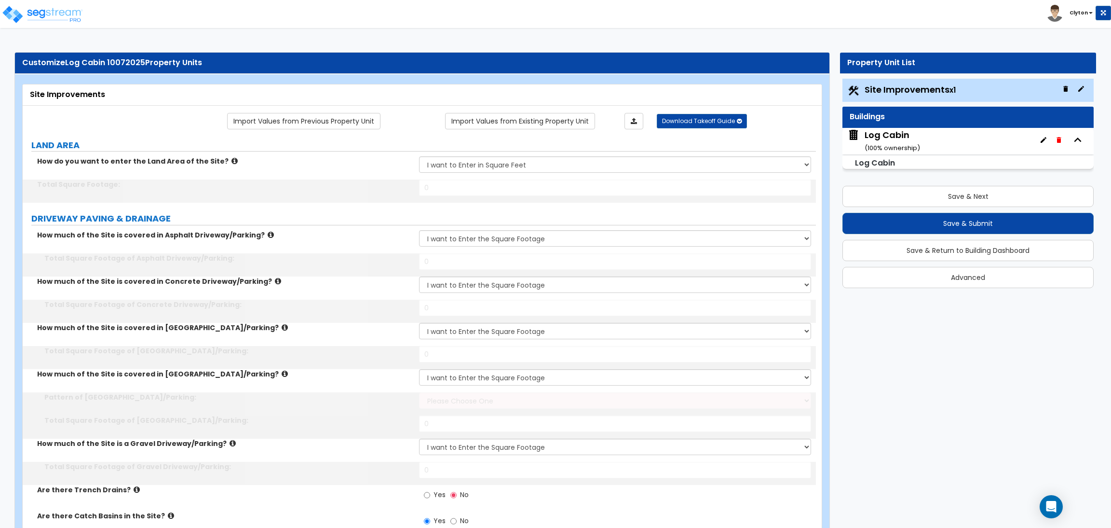
radio input "true"
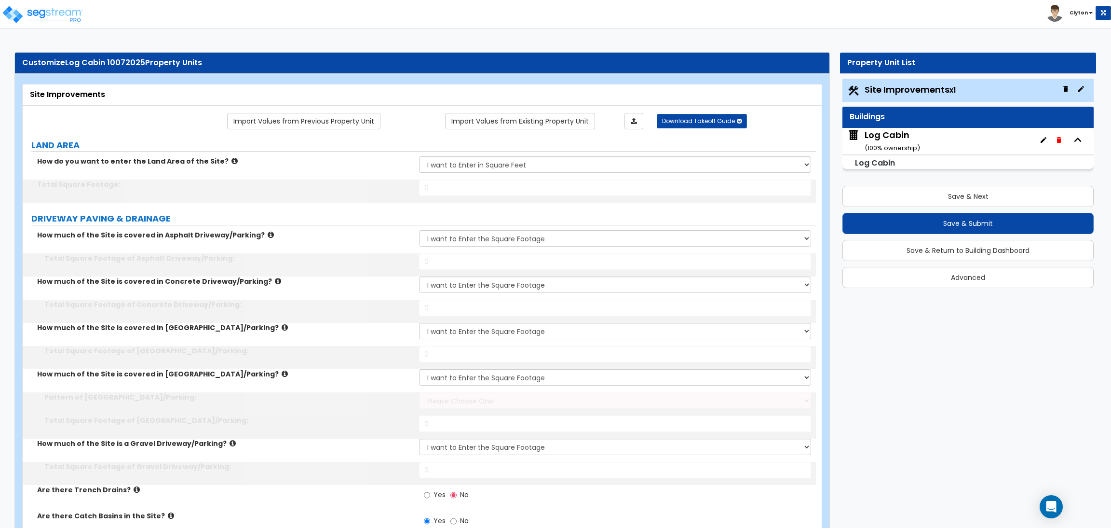
select select "3"
select select "6"
select select "10"
select select "8"
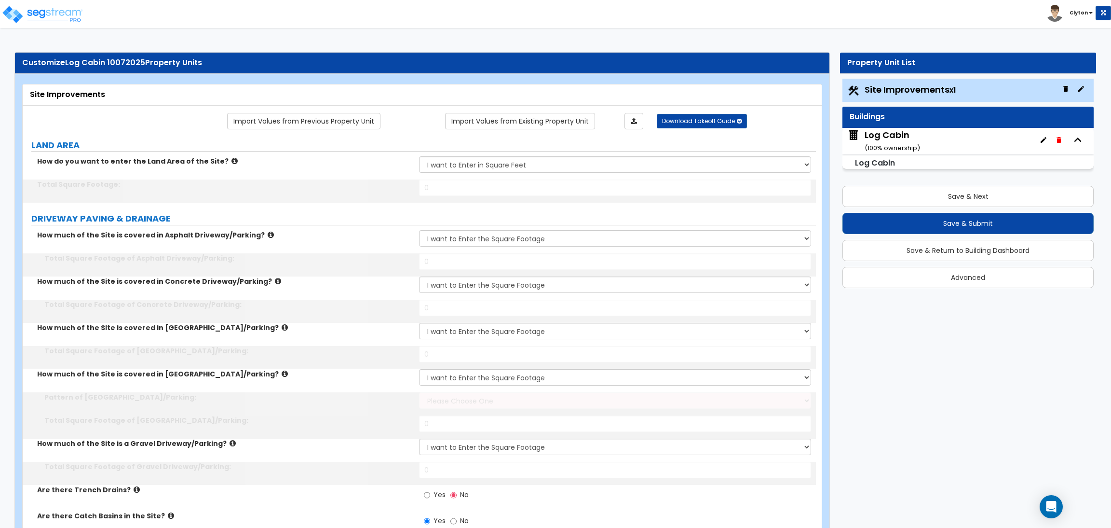
type input "30"
type input "40"
type input "50"
select select "1"
select select "2"
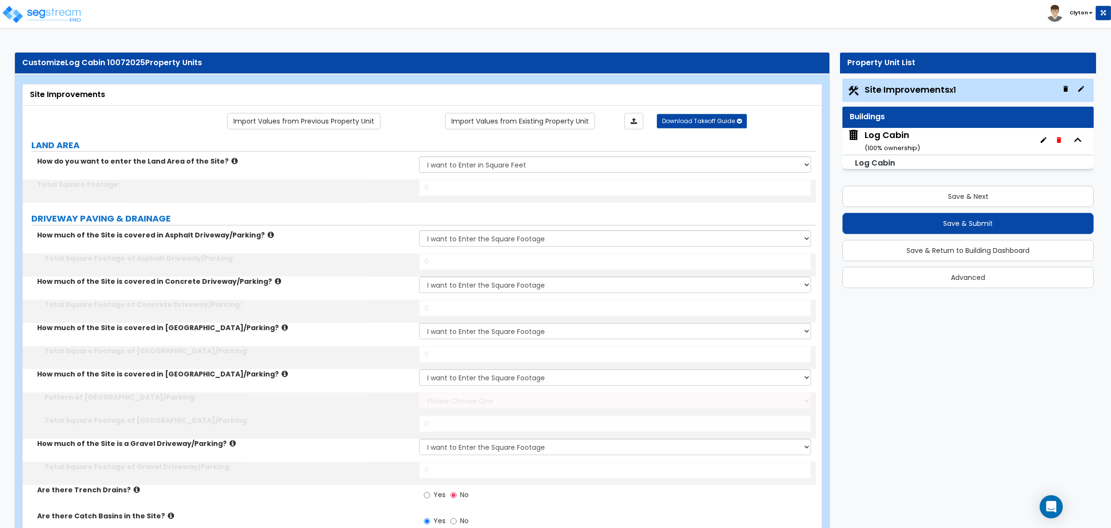
select select "3"
type input "10"
type input "20"
type input "30"
type input "60"
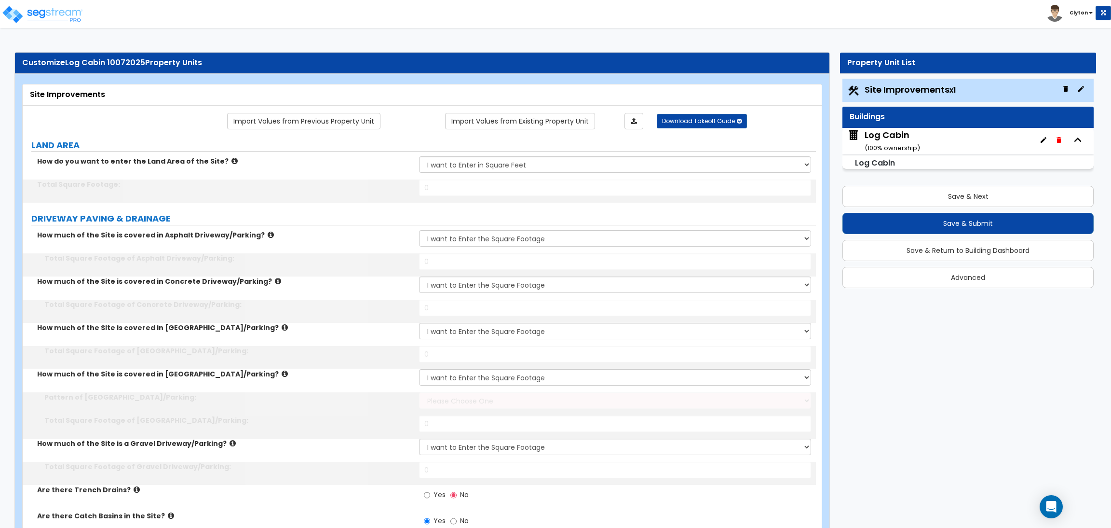
radio input "true"
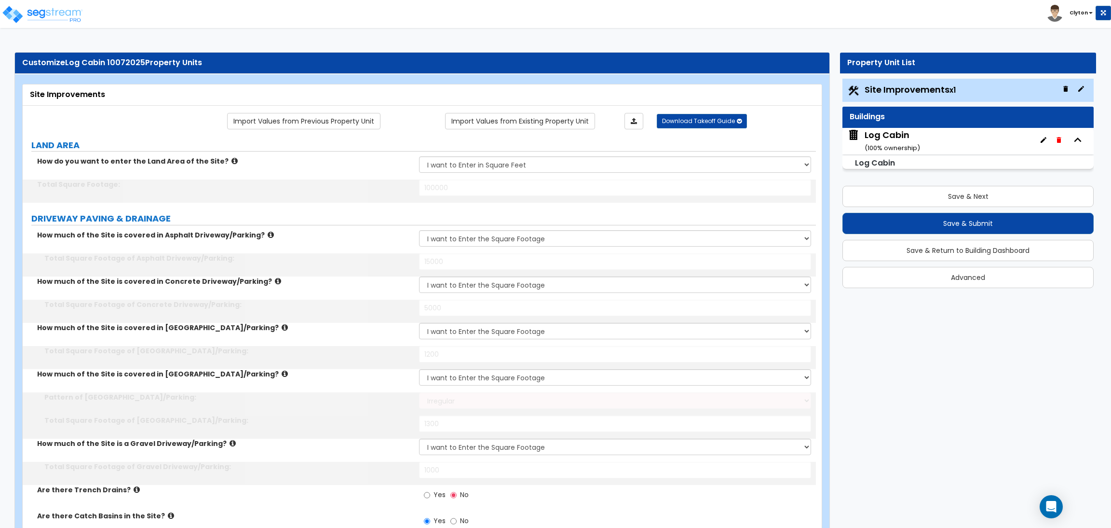
type input "400"
type input "500"
type input "600"
type input "700"
type input "800"
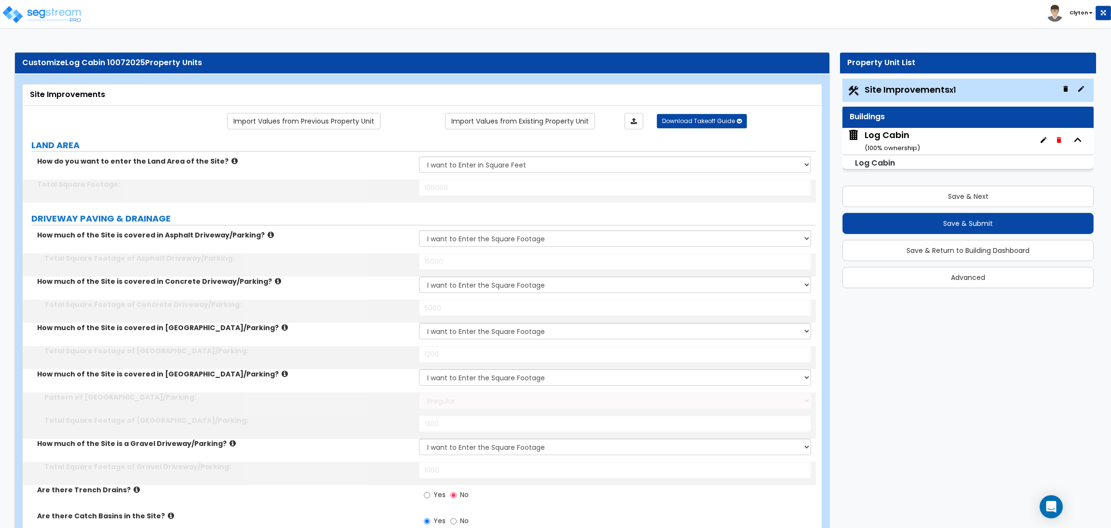
select select "1"
type input "150"
select select "2"
type input "1200"
type input "750"
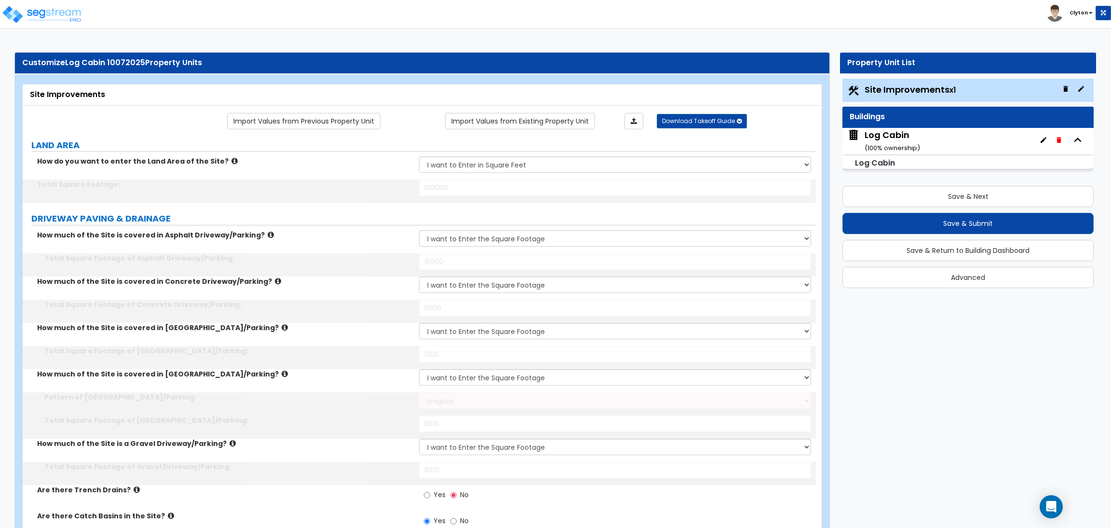
select select "1"
type input "8"
radio input "true"
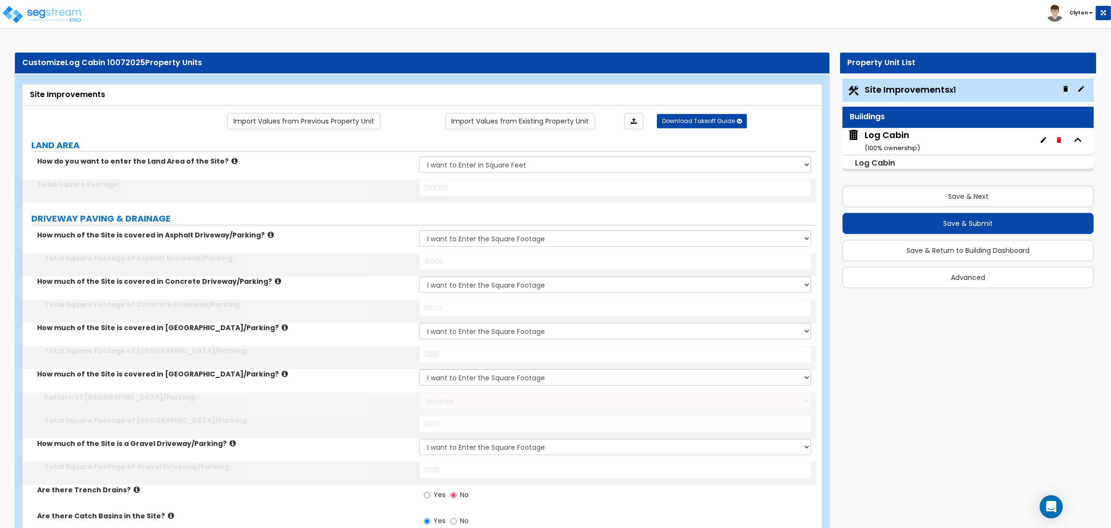
select select "1"
radio input "true"
type input "2"
select select "1"
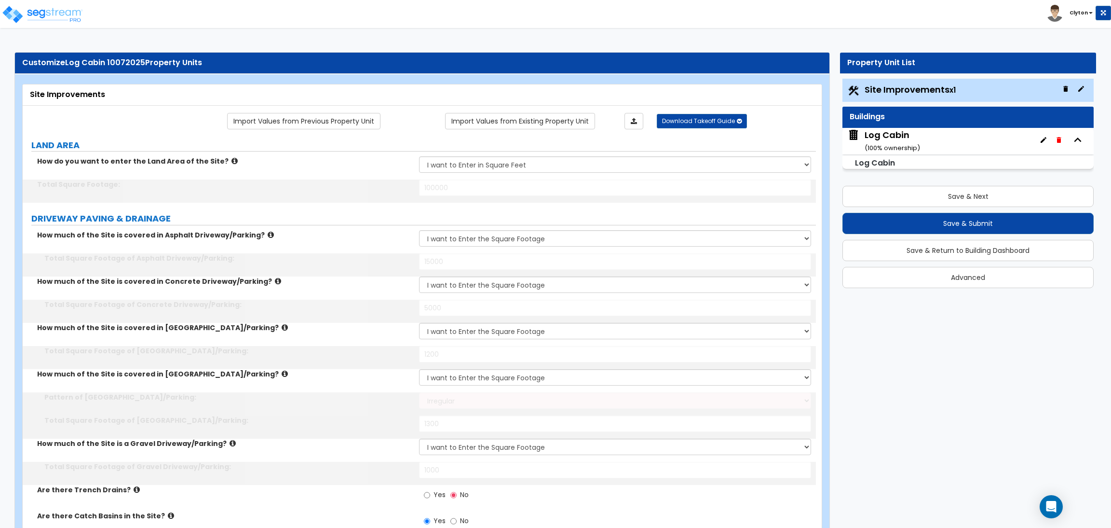
type input "700"
select select "2"
type input "6"
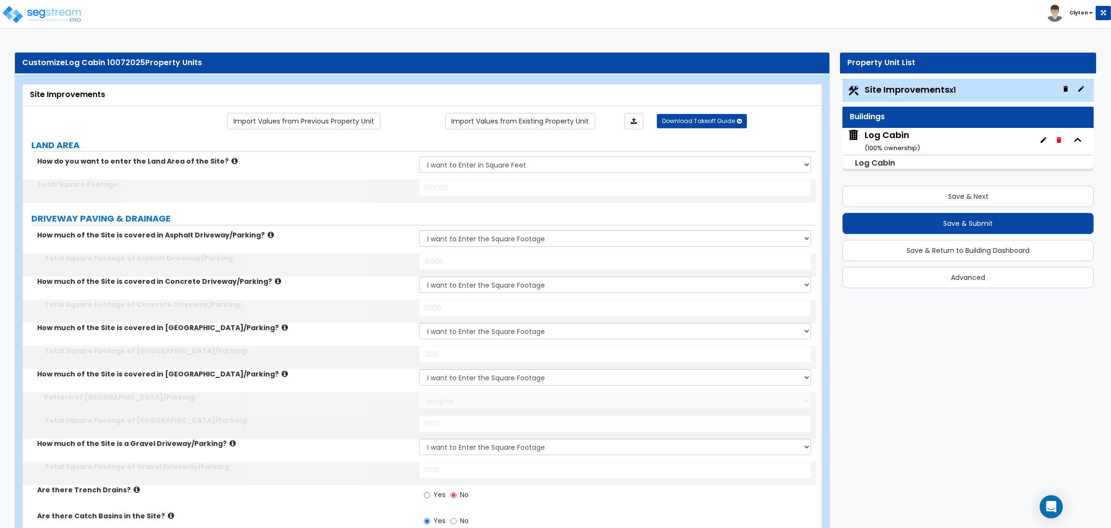
select select "2"
type input "1"
type input "2"
radio input "true"
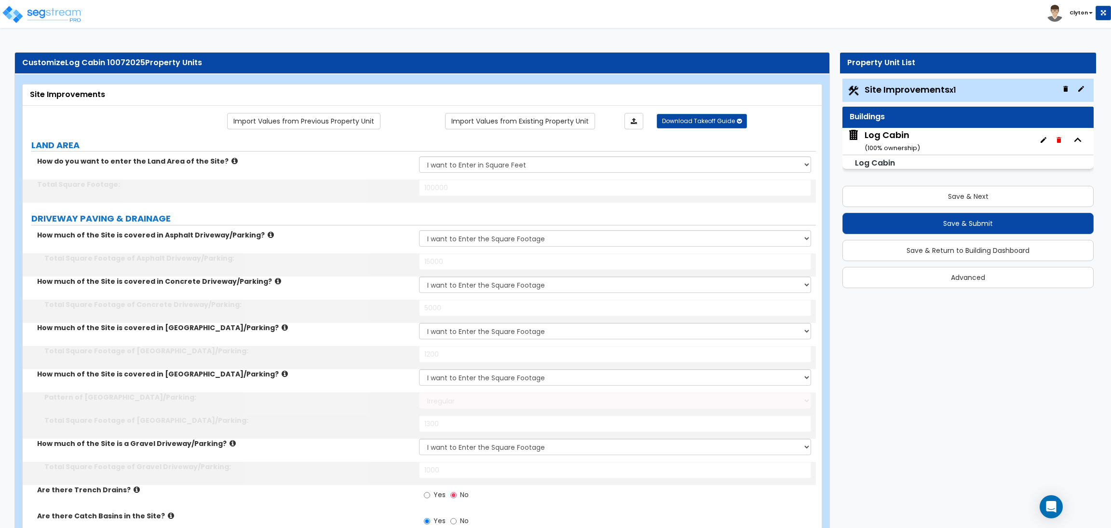
radio input "true"
select select "5"
type input "7"
type input "4"
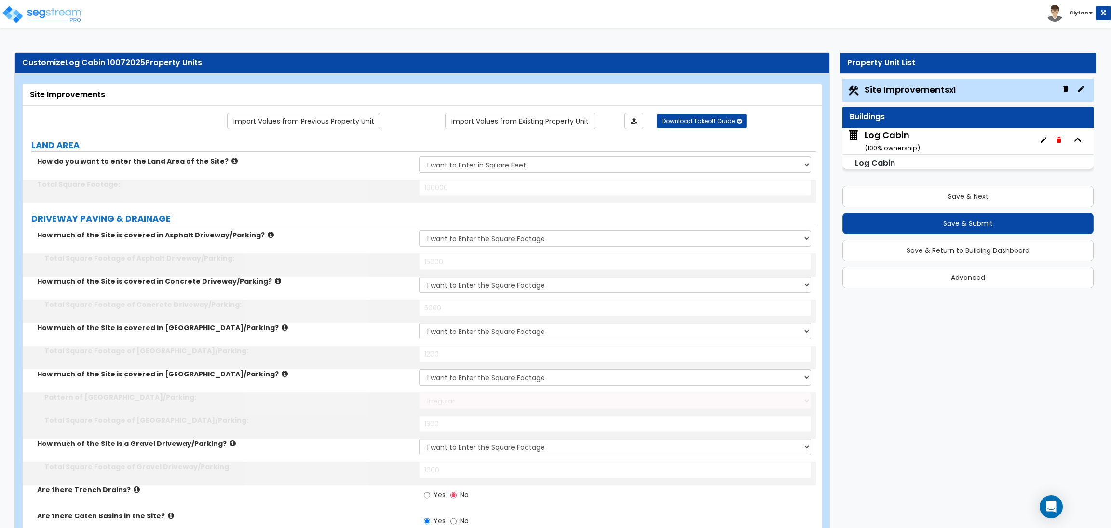
type input "2"
type input "1"
select select "3"
radio input "true"
select select "1"
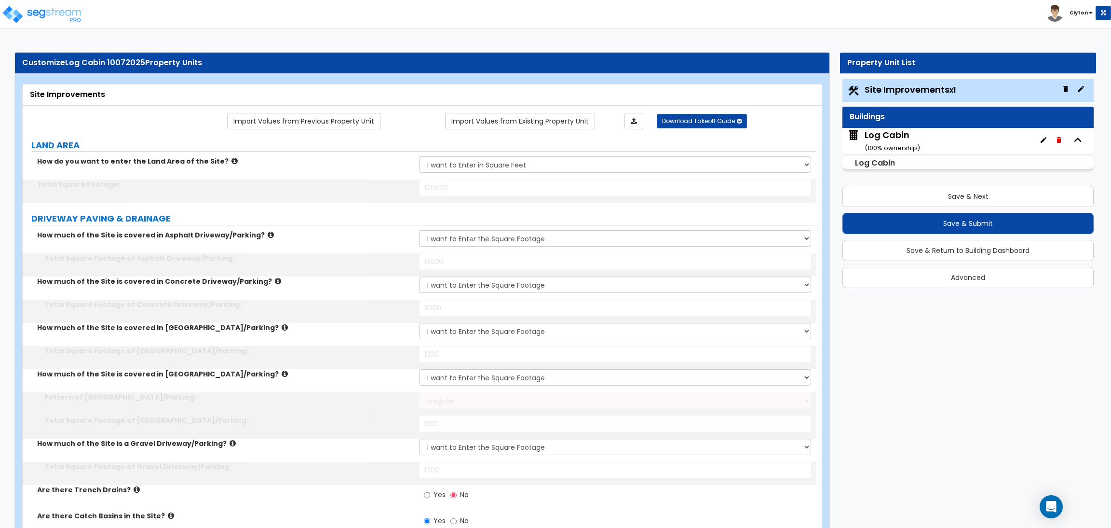
select select "2"
type input "200"
select select "2"
select select "1"
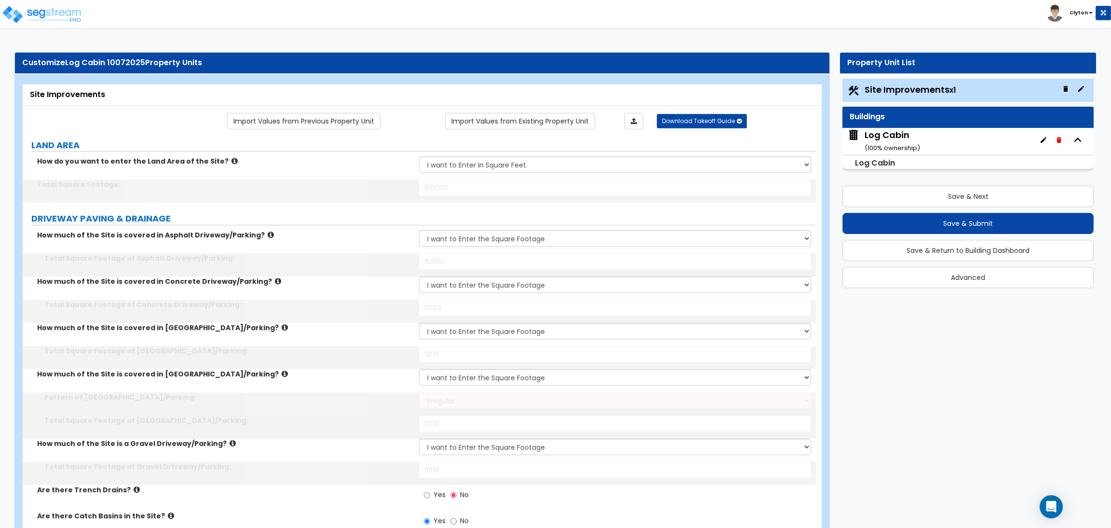
type input "400"
select select "1"
select select "2"
select select "1"
select select "2"
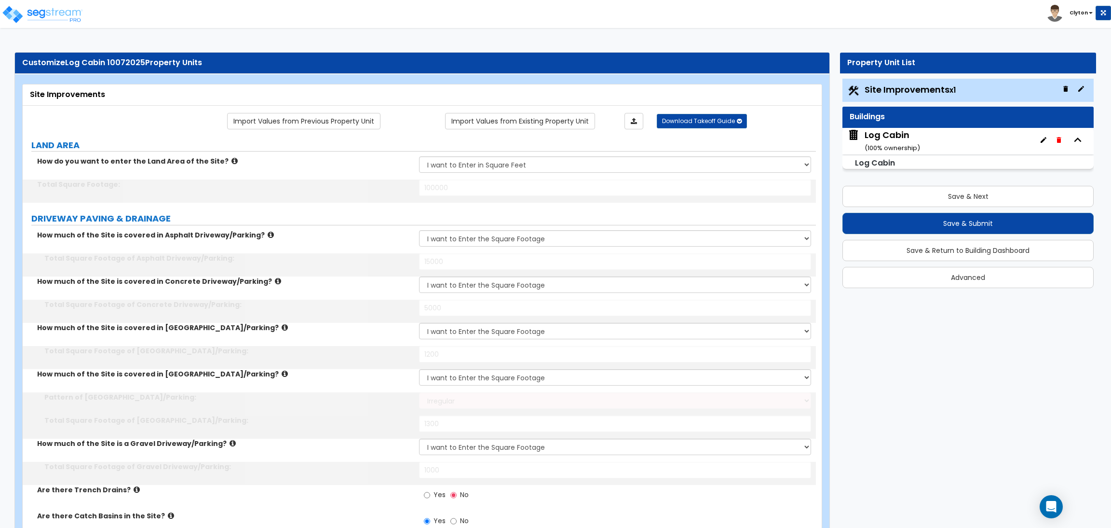
type input "1"
select select "1"
type input "350"
radio input "true"
type input "8"
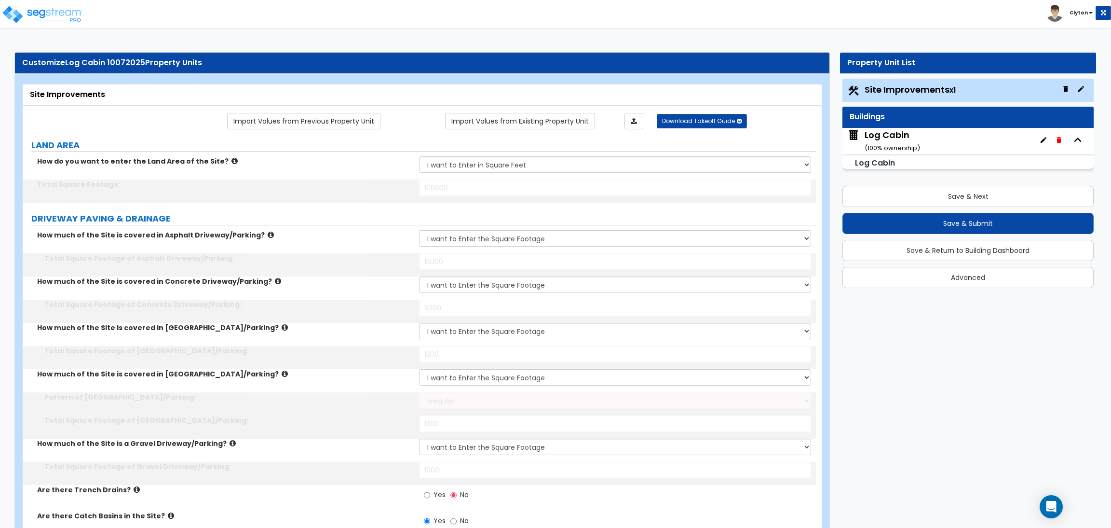
select select "1"
select select "2"
type input "2"
radio input "true"
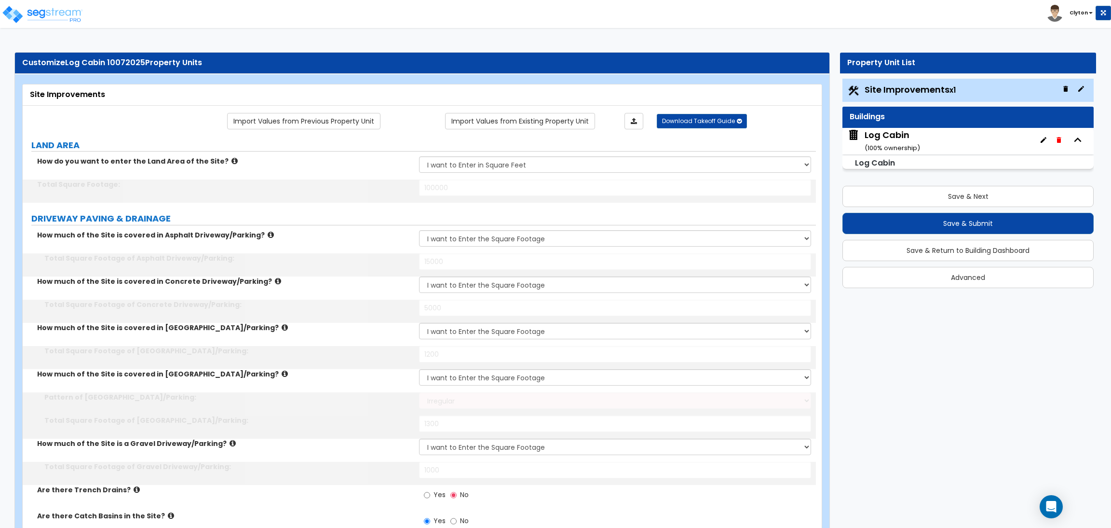
radio input "true"
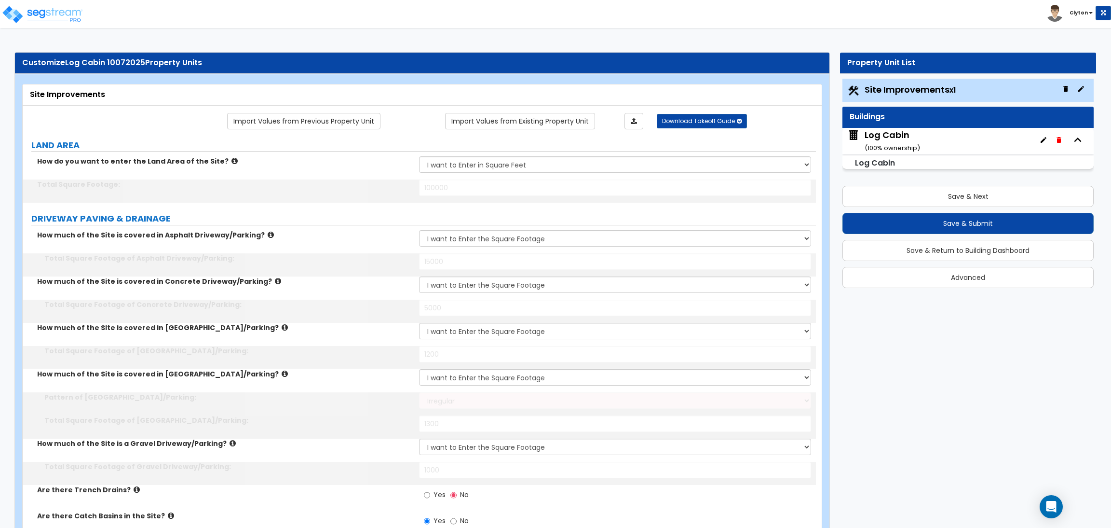
radio input "true"
select select "4"
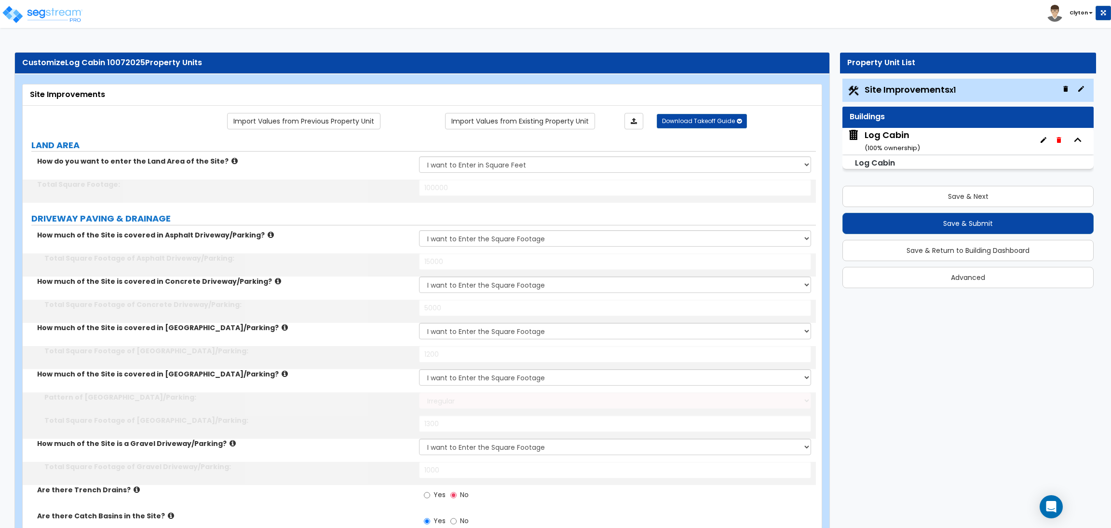
type input "20"
select select "4"
type input "14"
type input "850"
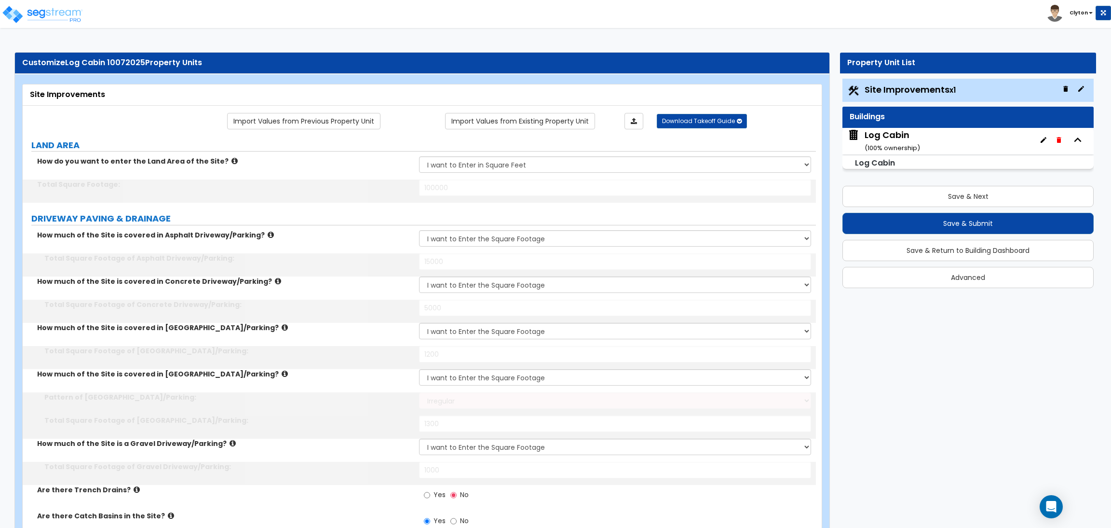
type input "5"
type input "20"
type input "5"
type input "20"
type input "5"
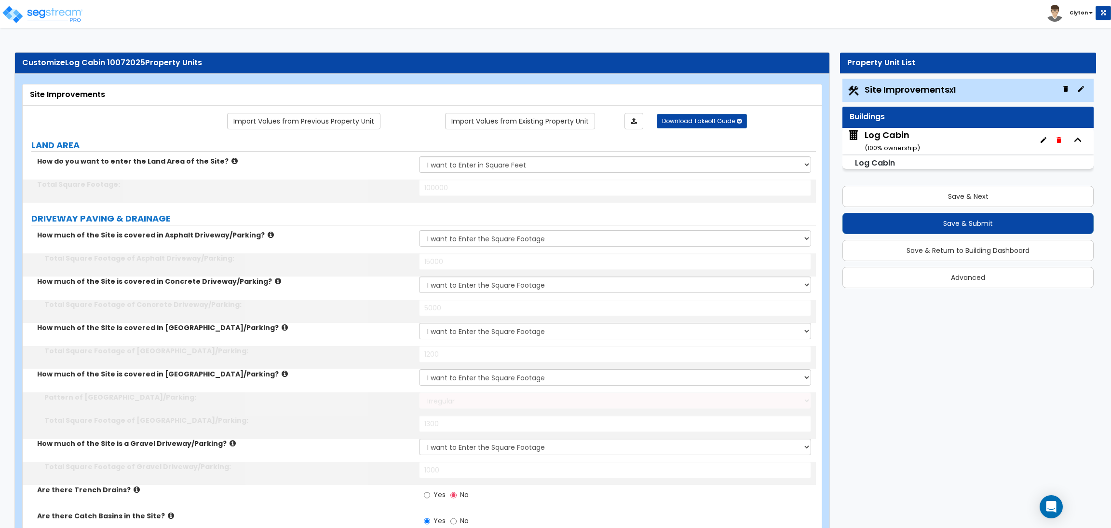
type input "20"
type input "5"
type input "20"
select select "1"
type input "60"
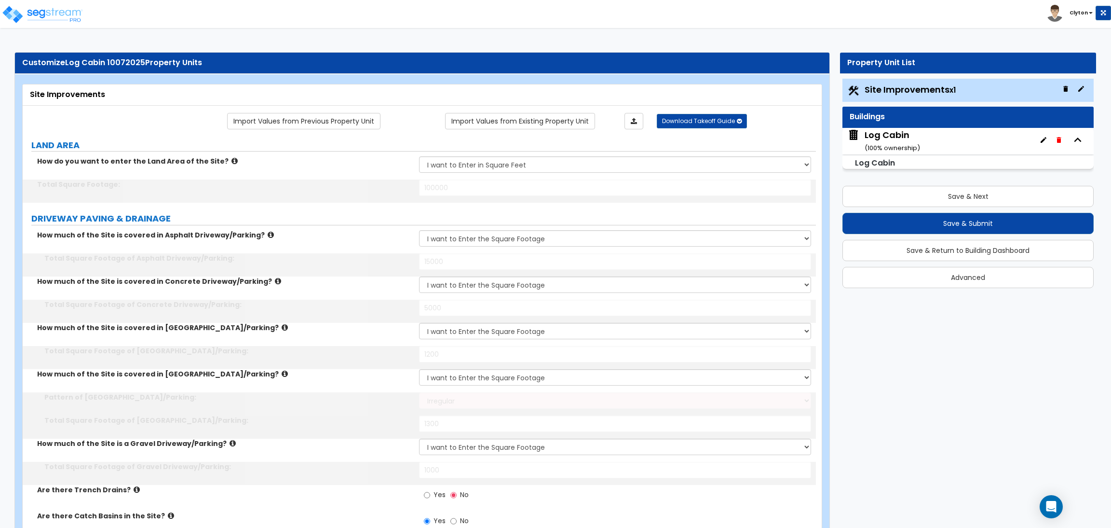
select select "1"
type input "50"
select select "1"
select select "10"
type input "3"
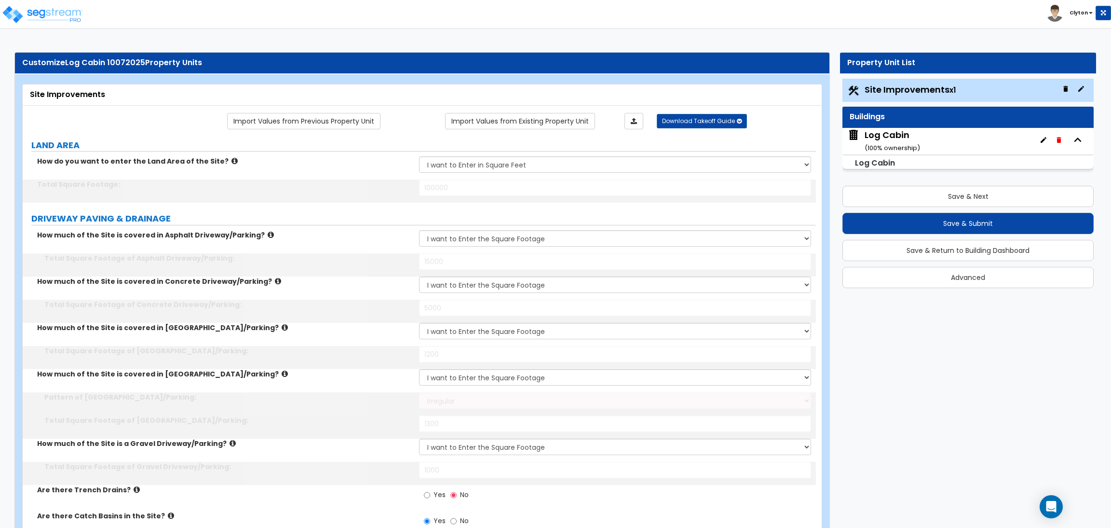
select select "3"
select select "1"
select select "2"
select select "3"
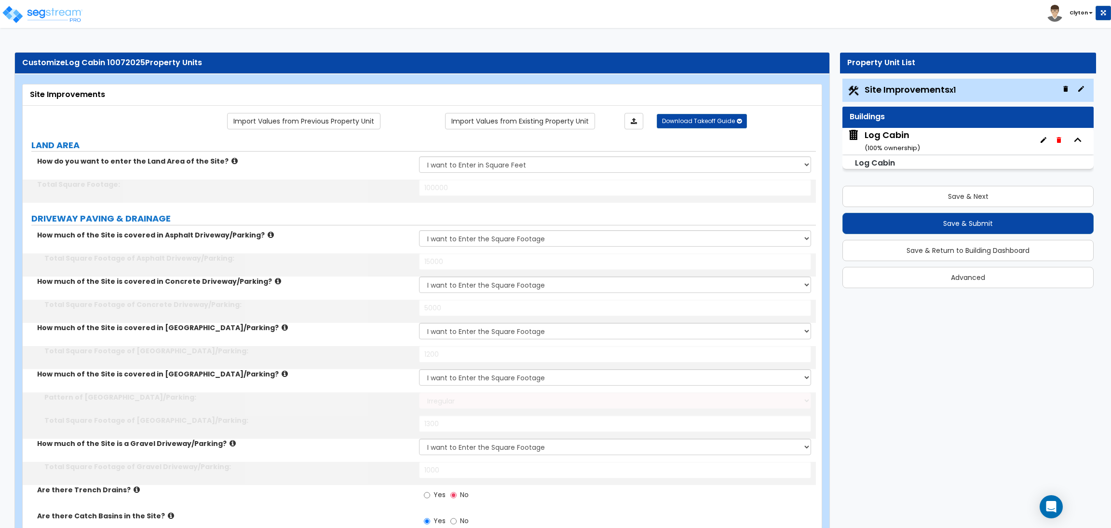
select select "1"
select select "2"
radio input "true"
type input "1"
radio input "true"
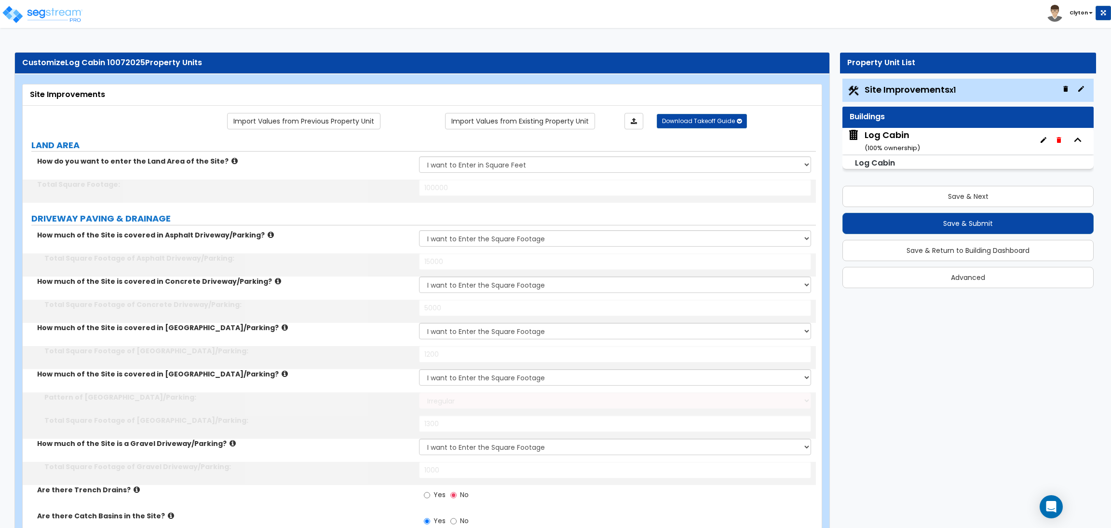
radio input "true"
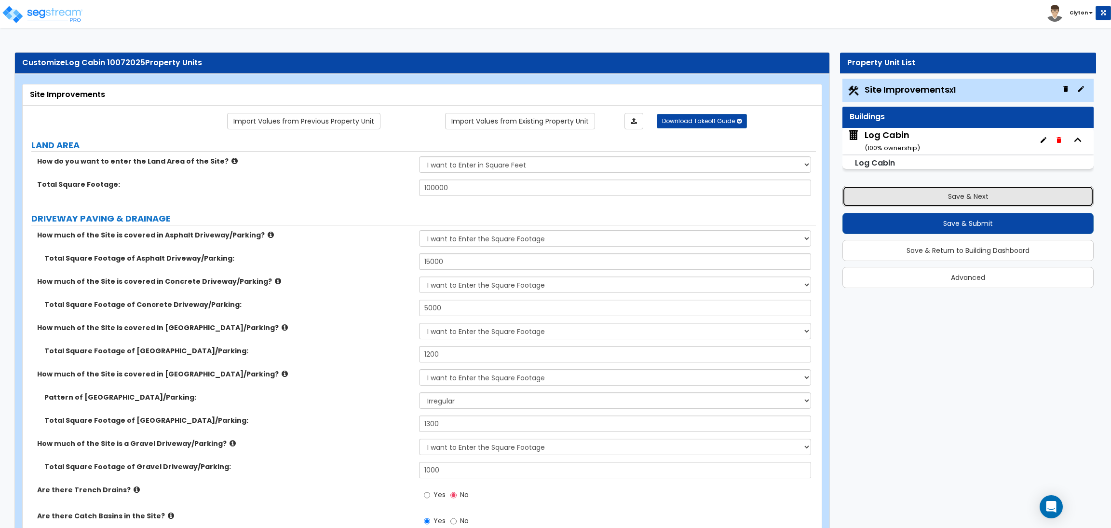
click at [959, 198] on button "Save & Next" at bounding box center [968, 196] width 251 height 21
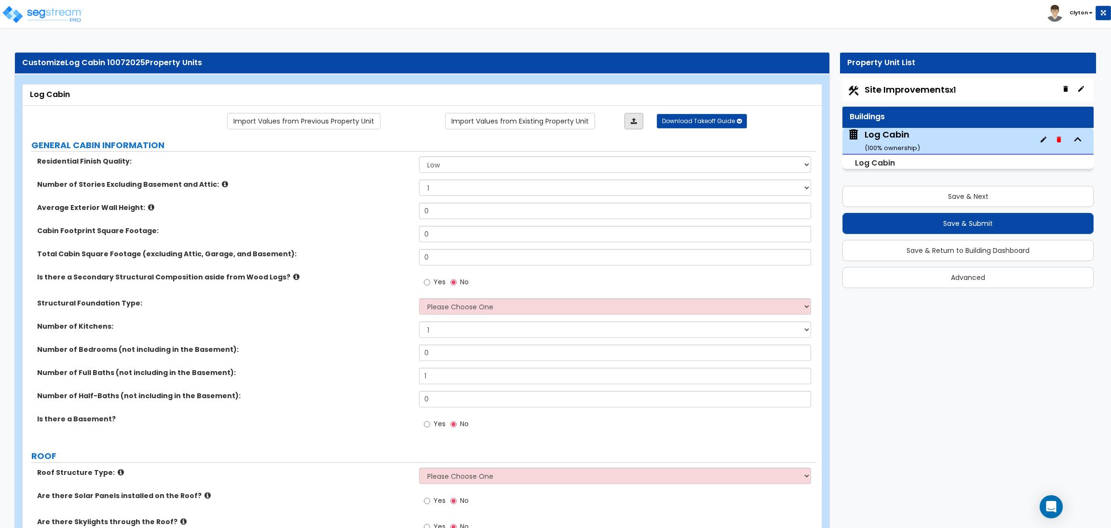
click at [629, 126] on link at bounding box center [634, 121] width 19 height 16
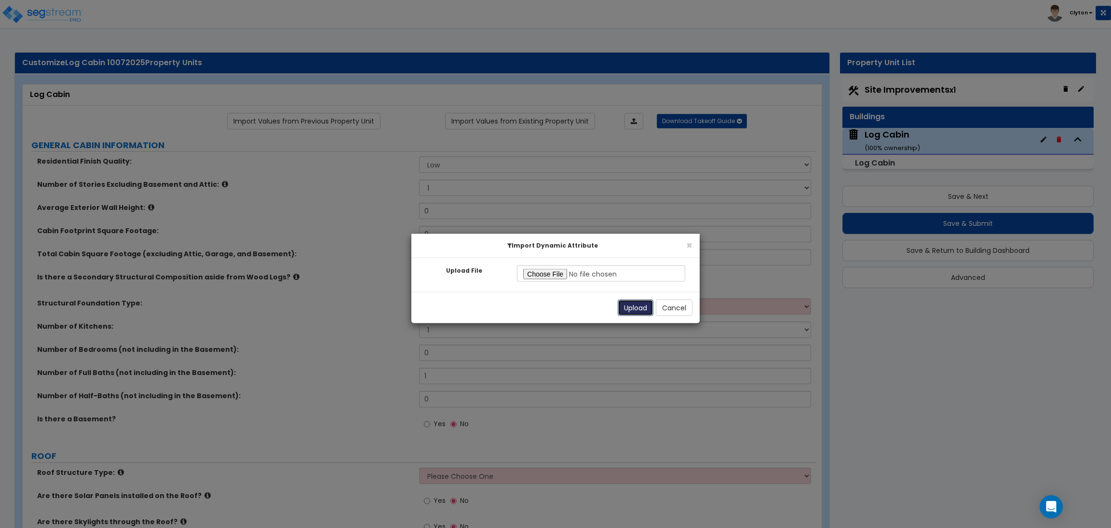
click at [626, 305] on button "Upload" at bounding box center [636, 307] width 36 height 16
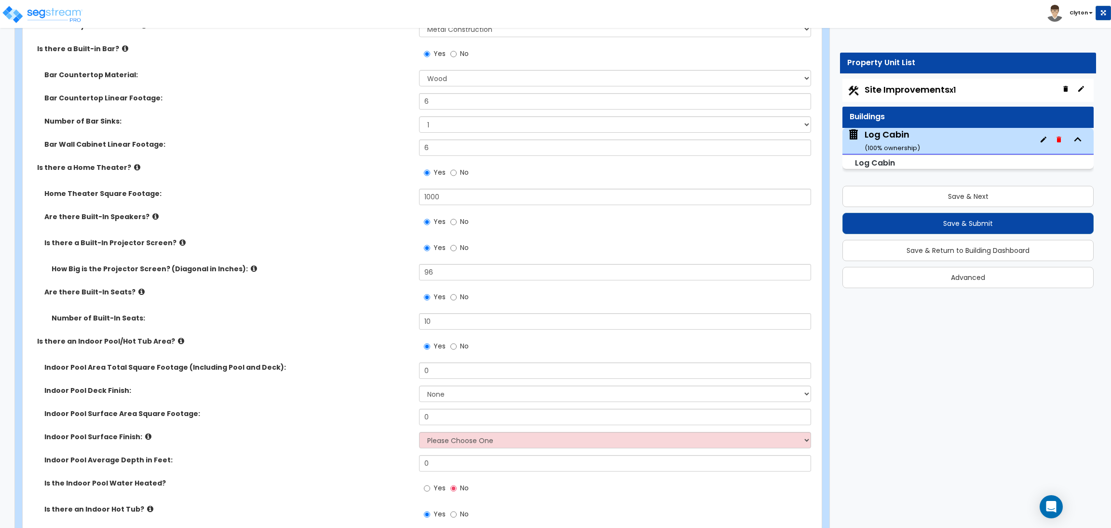
scroll to position [3761, 0]
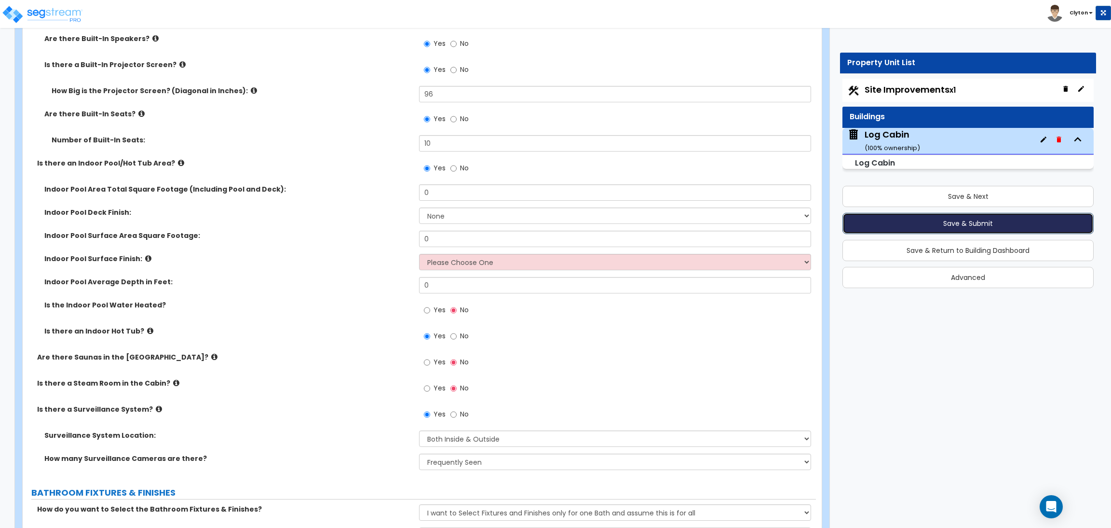
click at [905, 223] on button "Save & Submit" at bounding box center [968, 223] width 251 height 21
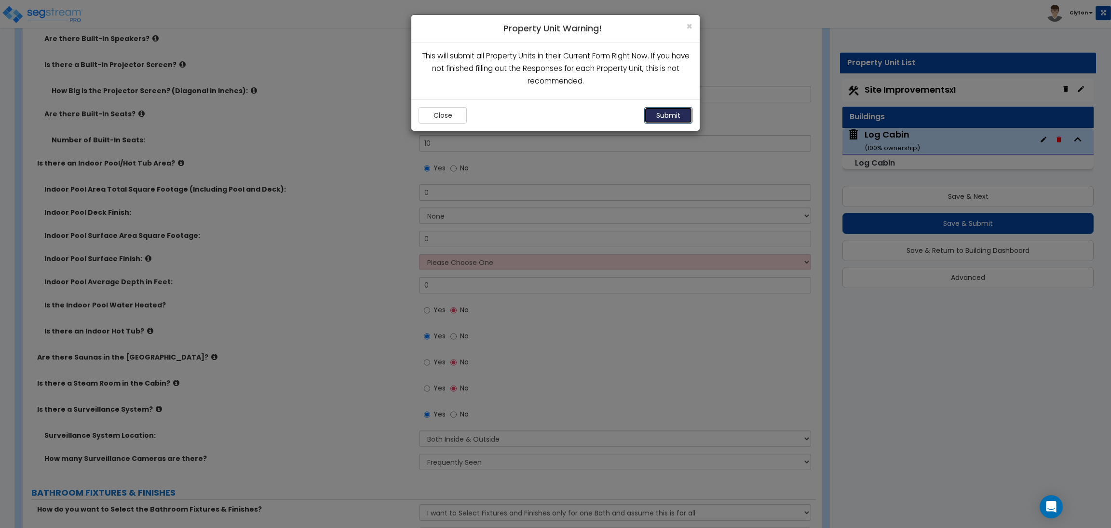
click at [674, 122] on button "Submit" at bounding box center [668, 115] width 48 height 16
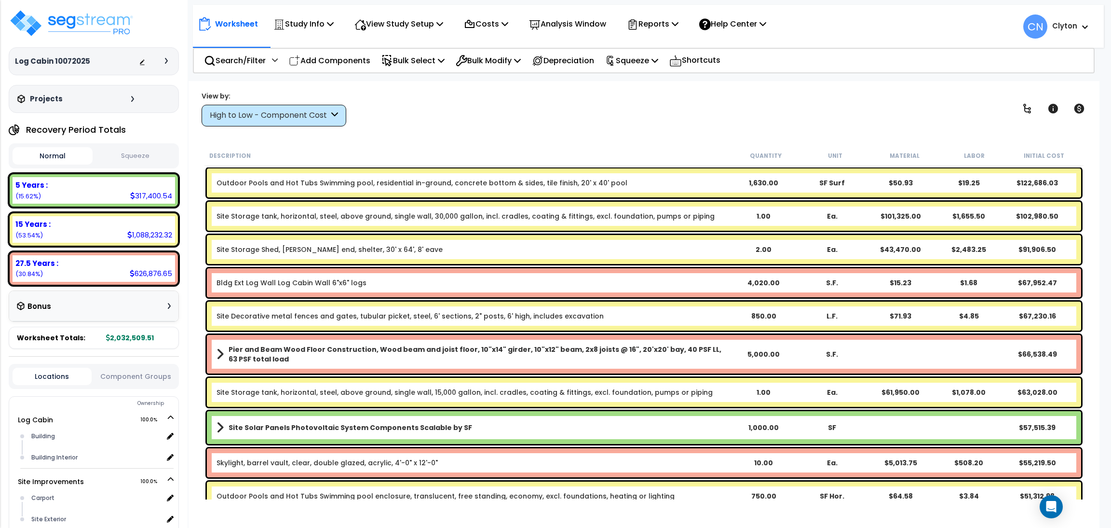
click at [789, 107] on div "View by: High to Low - Component Cost High to Low - Component Cost" at bounding box center [644, 109] width 892 height 36
click at [639, 25] on icon at bounding box center [633, 25] width 12 height 12
click at [656, 48] on link "Get Report" at bounding box center [669, 45] width 95 height 19
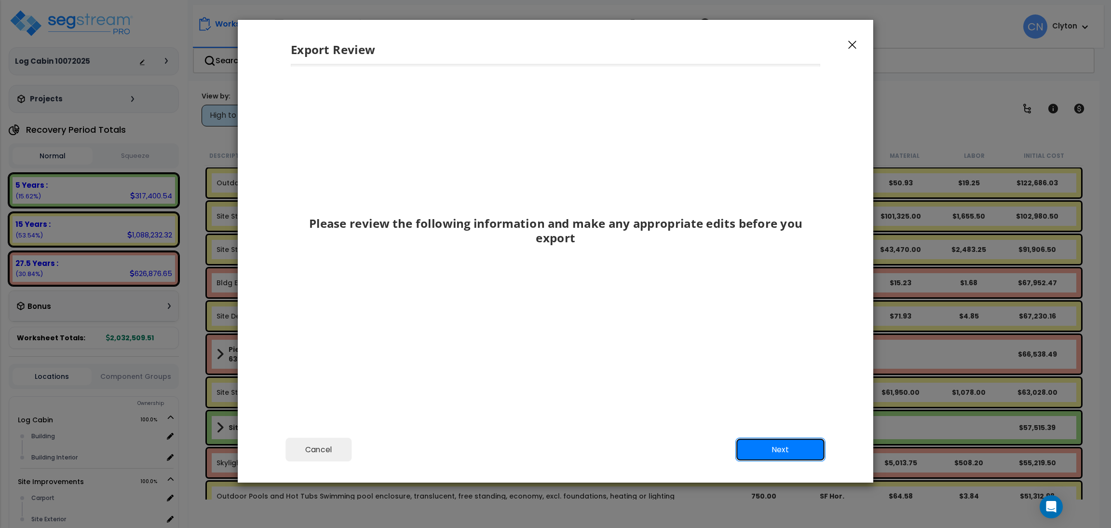
click at [765, 440] on button "Next" at bounding box center [780, 449] width 90 height 24
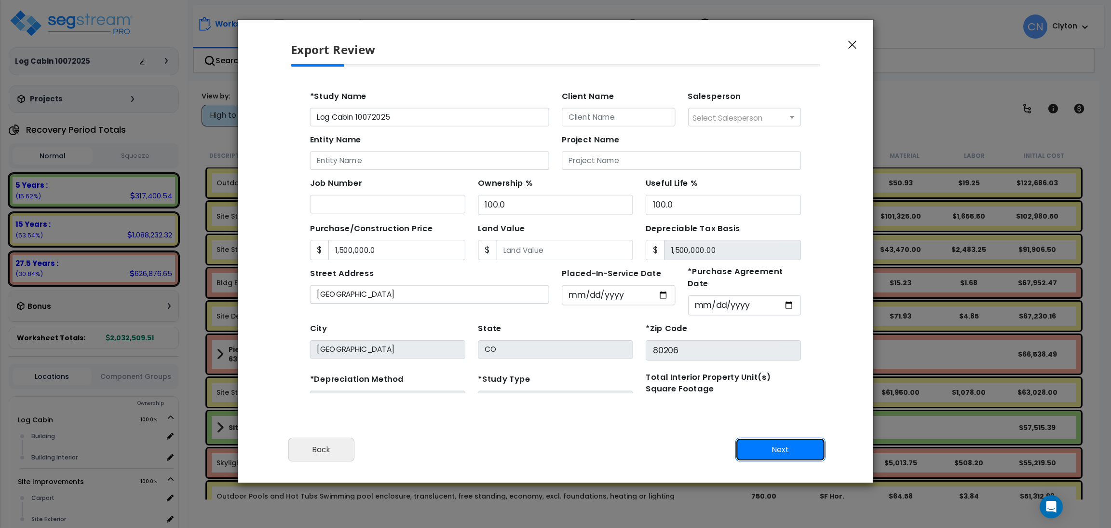
click at [777, 454] on button "Next" at bounding box center [780, 449] width 90 height 24
type input "1500000"
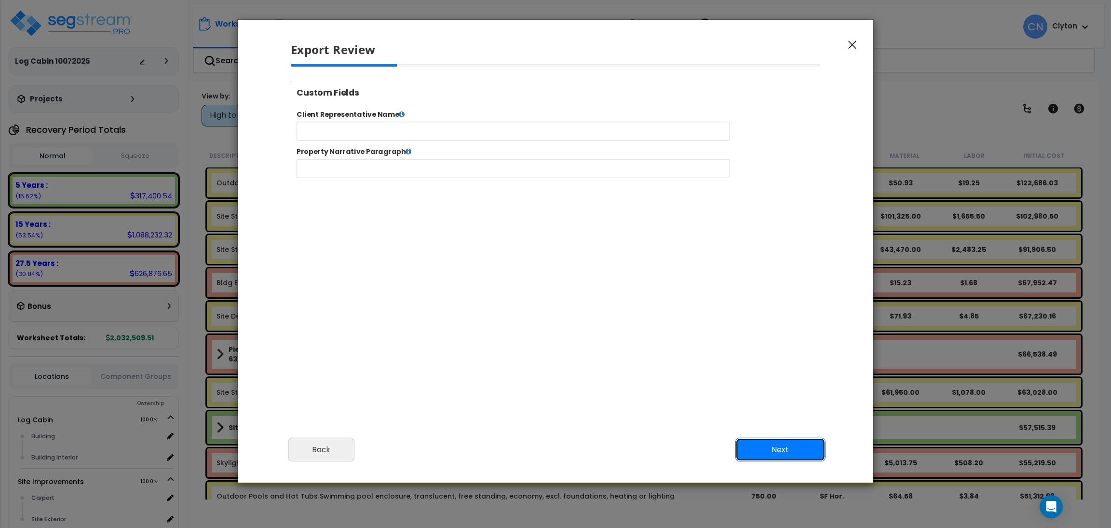
click at [777, 454] on button "Next" at bounding box center [780, 449] width 90 height 24
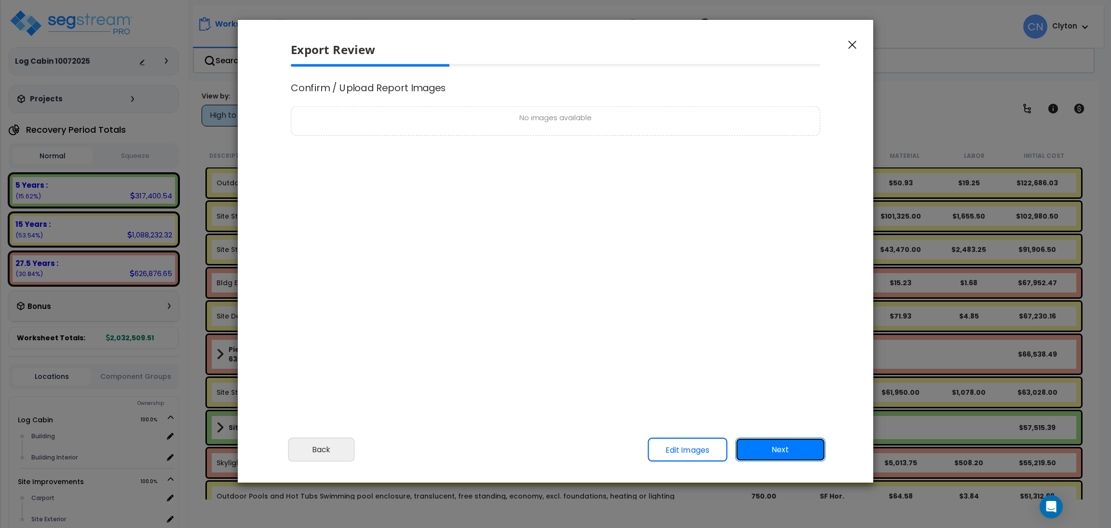
click at [774, 449] on button "Next" at bounding box center [780, 449] width 90 height 24
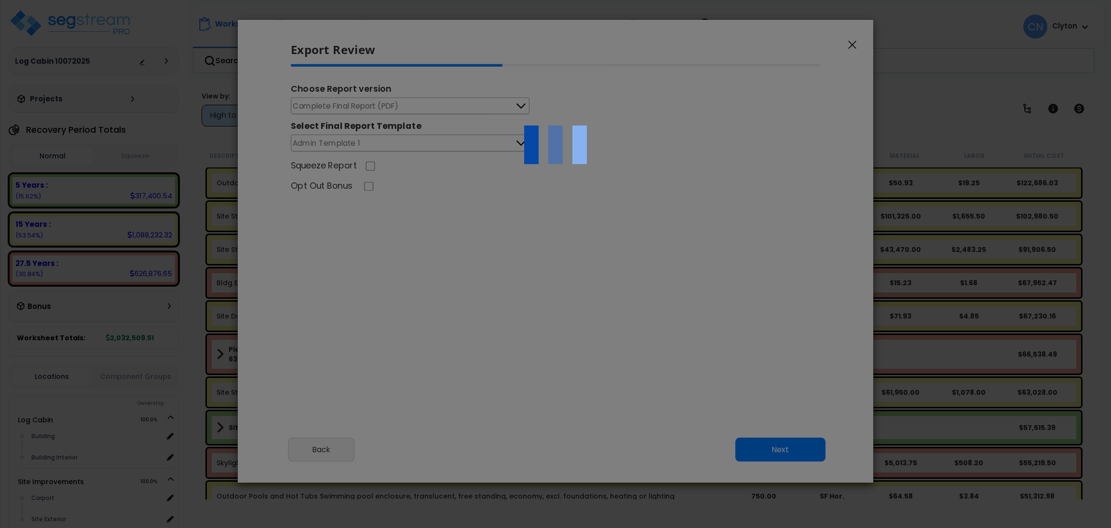
select select "2025"
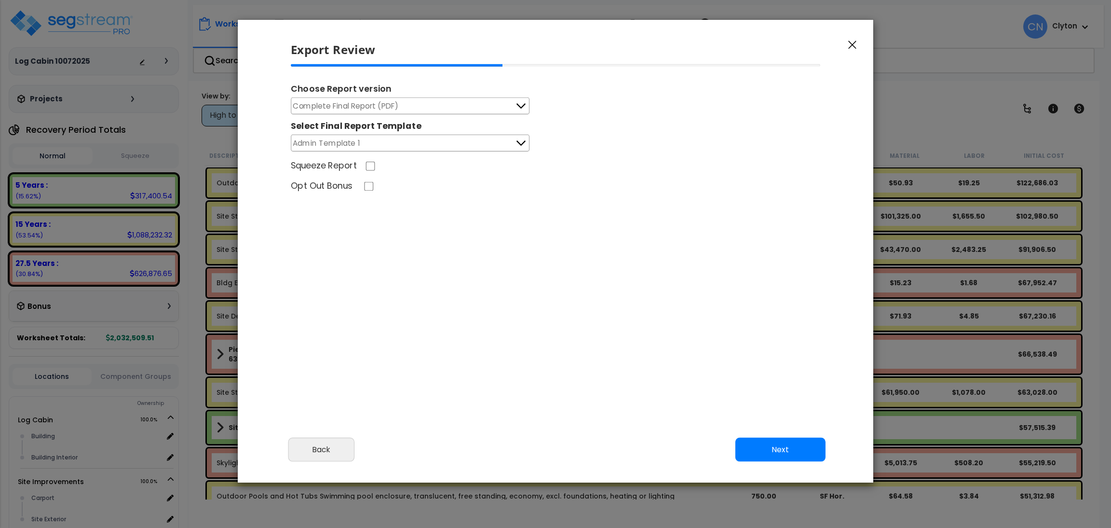
scroll to position [400, 24]
click at [777, 445] on button "Next" at bounding box center [780, 449] width 90 height 24
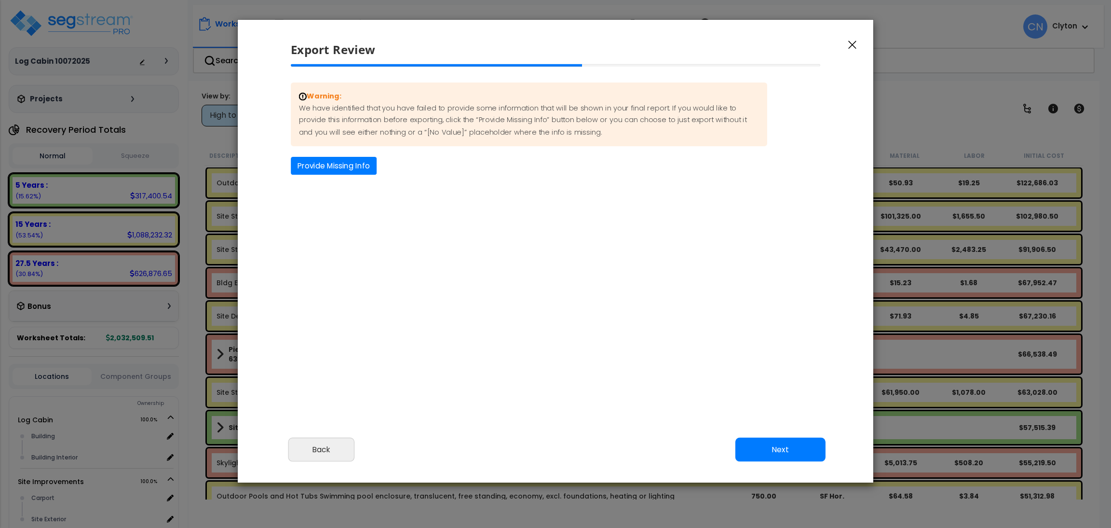
click at [770, 454] on button "Next" at bounding box center [780, 449] width 90 height 24
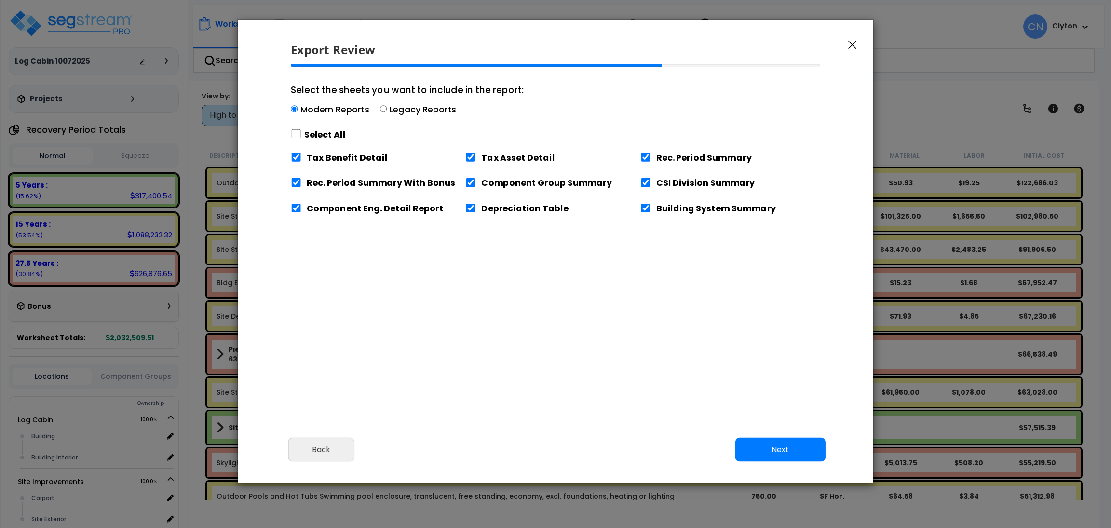
click at [774, 447] on button "Next" at bounding box center [780, 449] width 90 height 24
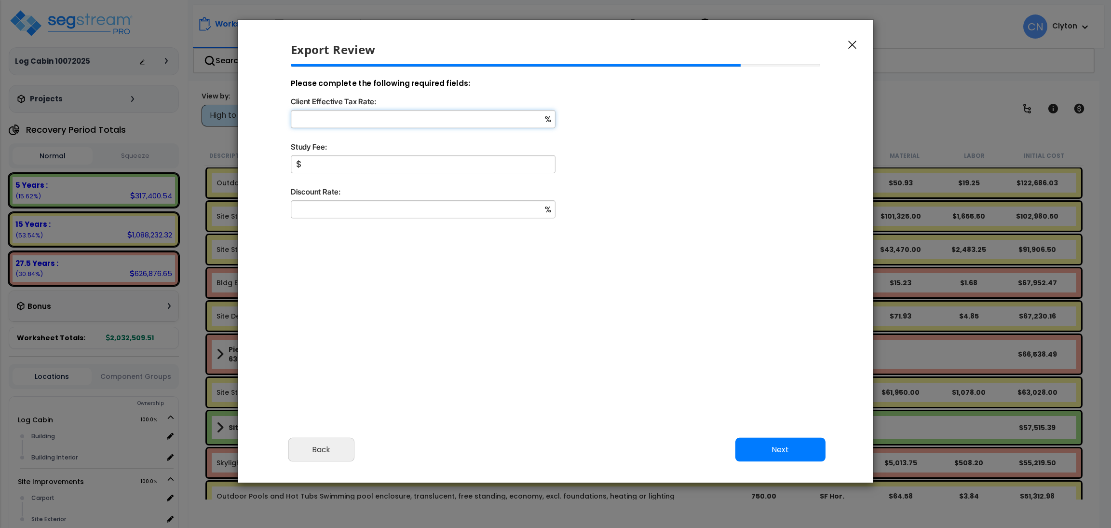
click at [397, 119] on input "Client Effective Tax Rate:" at bounding box center [423, 119] width 265 height 18
type input "2"
type input "1,500,000"
type input "5"
click at [788, 450] on button "Next" at bounding box center [780, 449] width 90 height 24
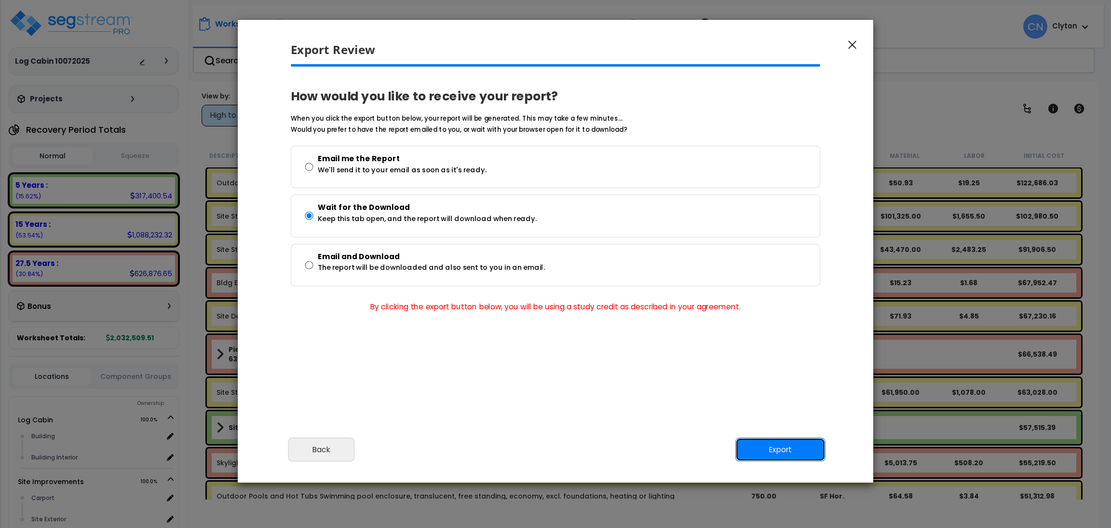
click at [815, 450] on button "Export" at bounding box center [780, 449] width 90 height 24
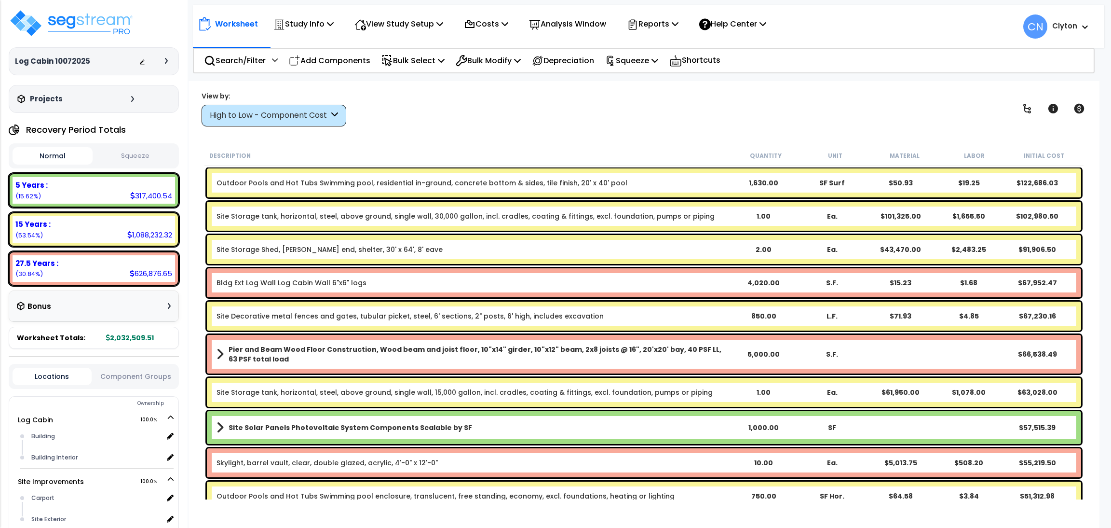
click at [670, 104] on div "View by: High to Low - Component Cost High to Low - Component Cost" at bounding box center [644, 109] width 892 height 36
